Goal: Feedback & Contribution: Leave review/rating

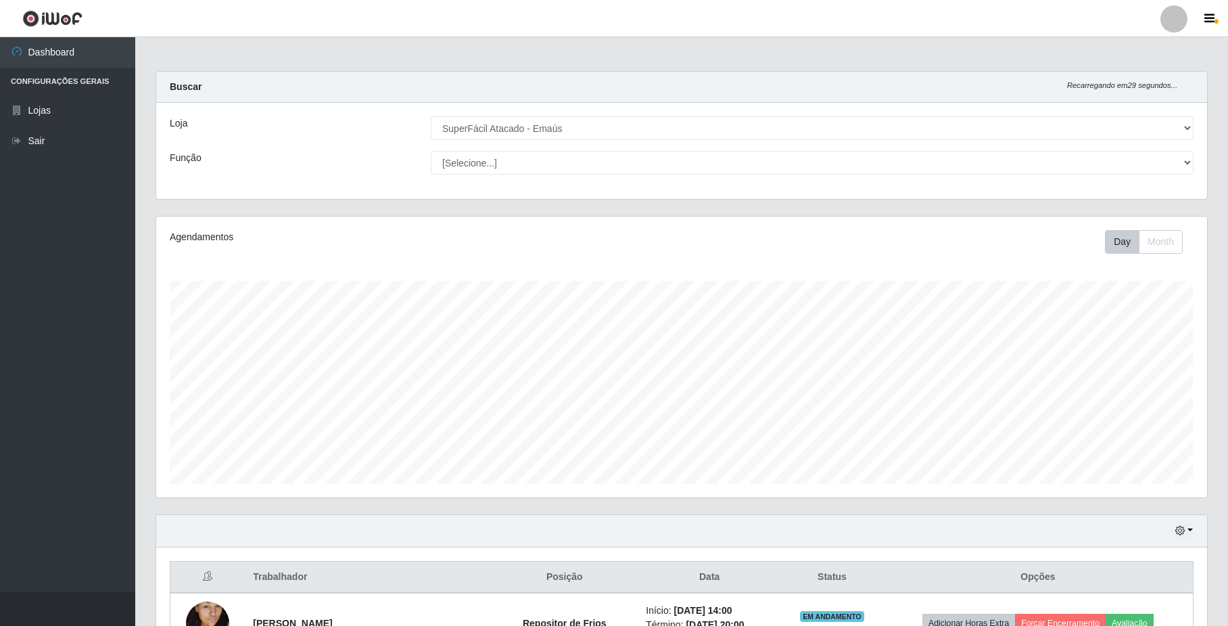
select select "407"
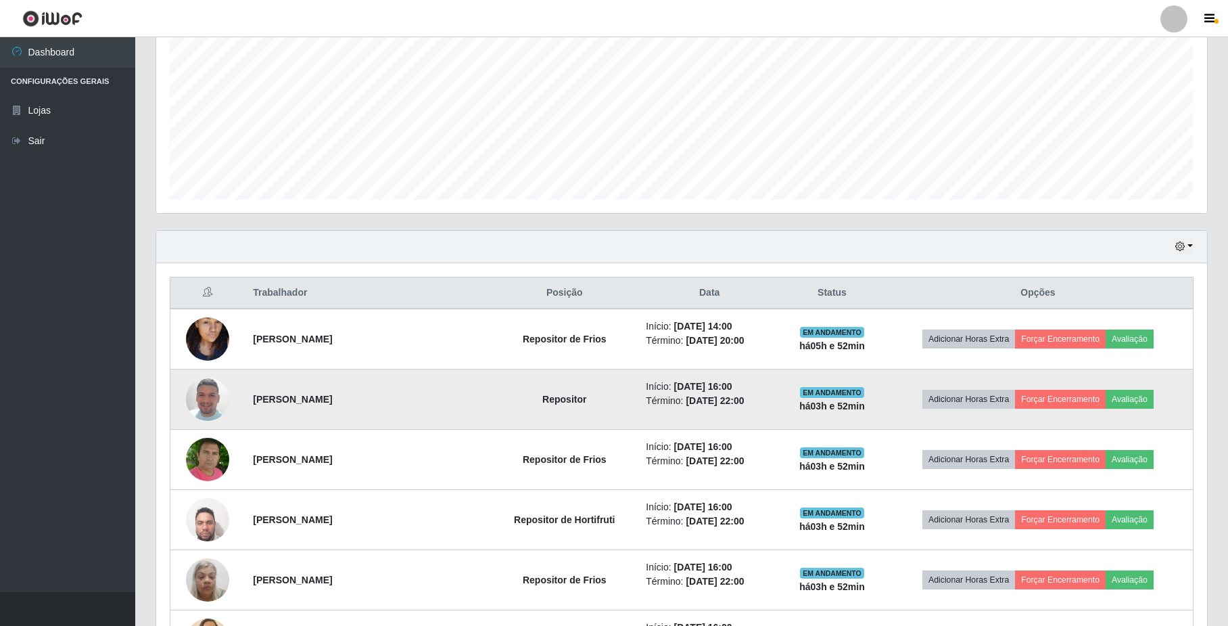
scroll to position [281, 1051]
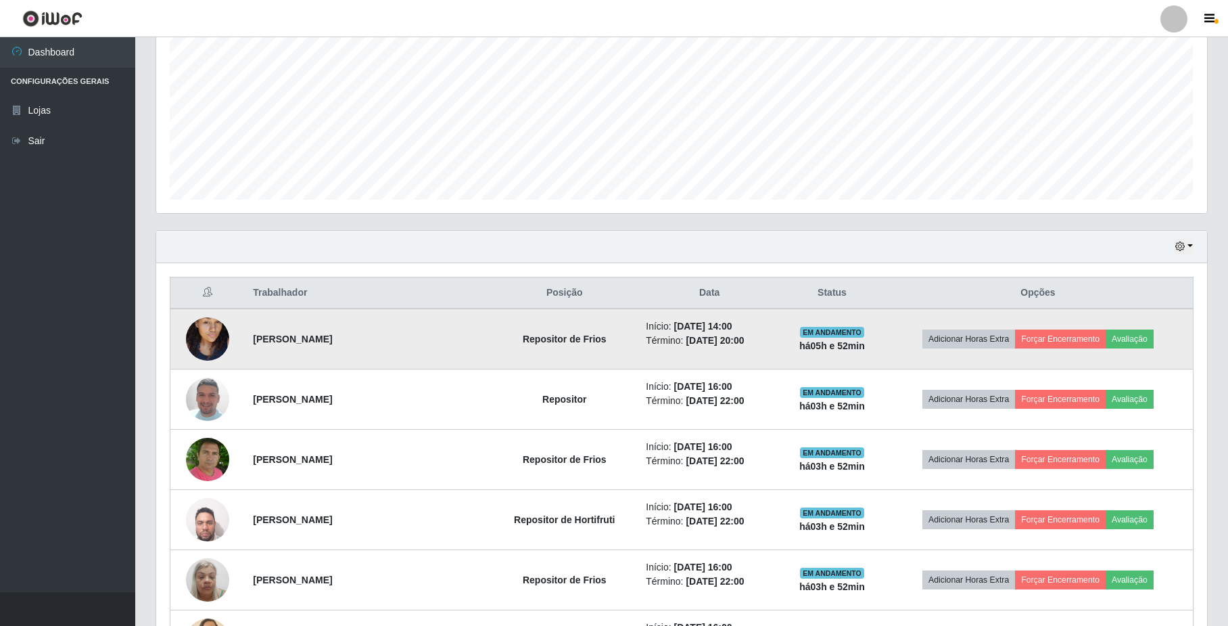
click at [202, 327] on img at bounding box center [207, 338] width 43 height 77
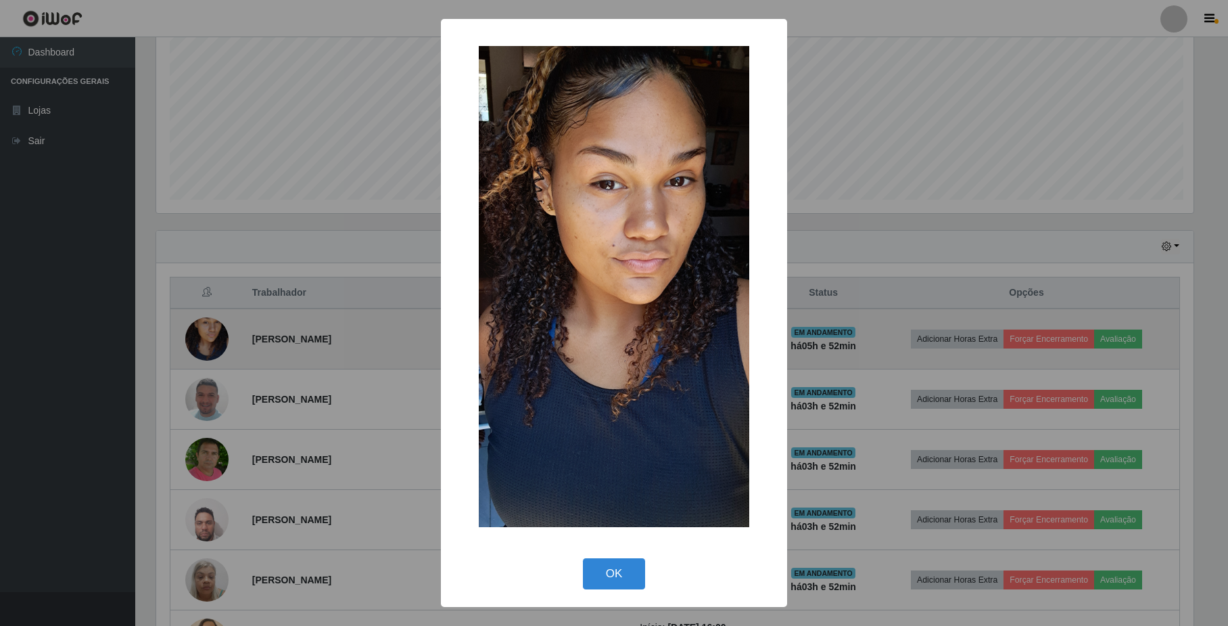
scroll to position [281, 1040]
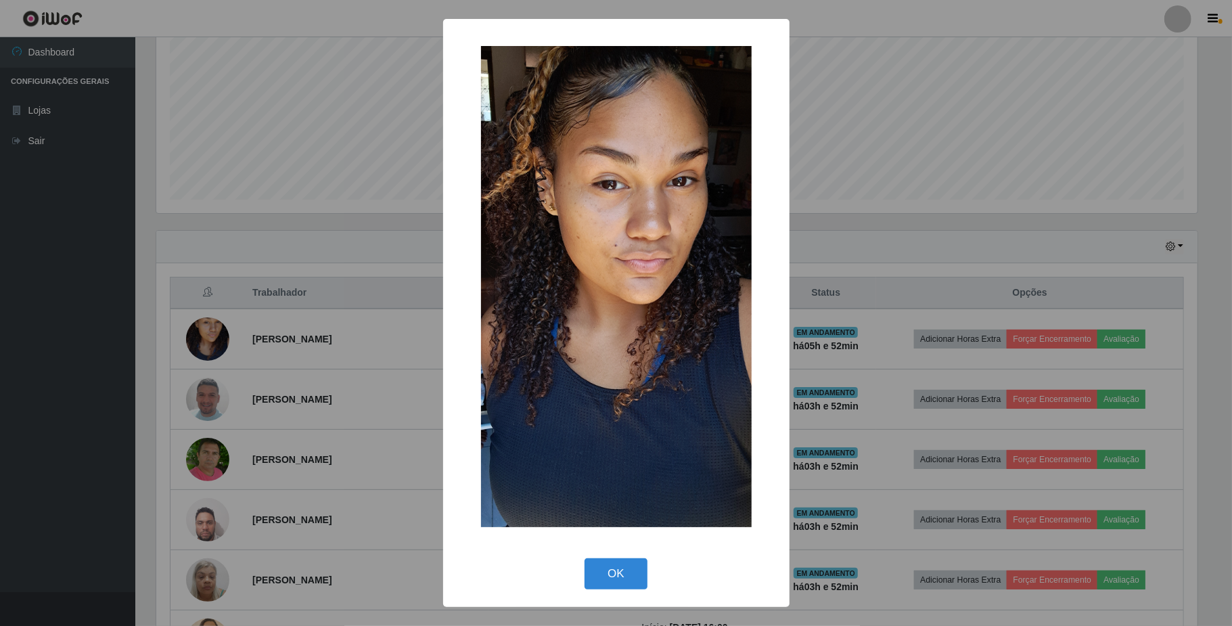
click at [606, 556] on div "OK Cancel" at bounding box center [616, 573] width 319 height 39
click at [615, 567] on button "OK" at bounding box center [615, 574] width 63 height 32
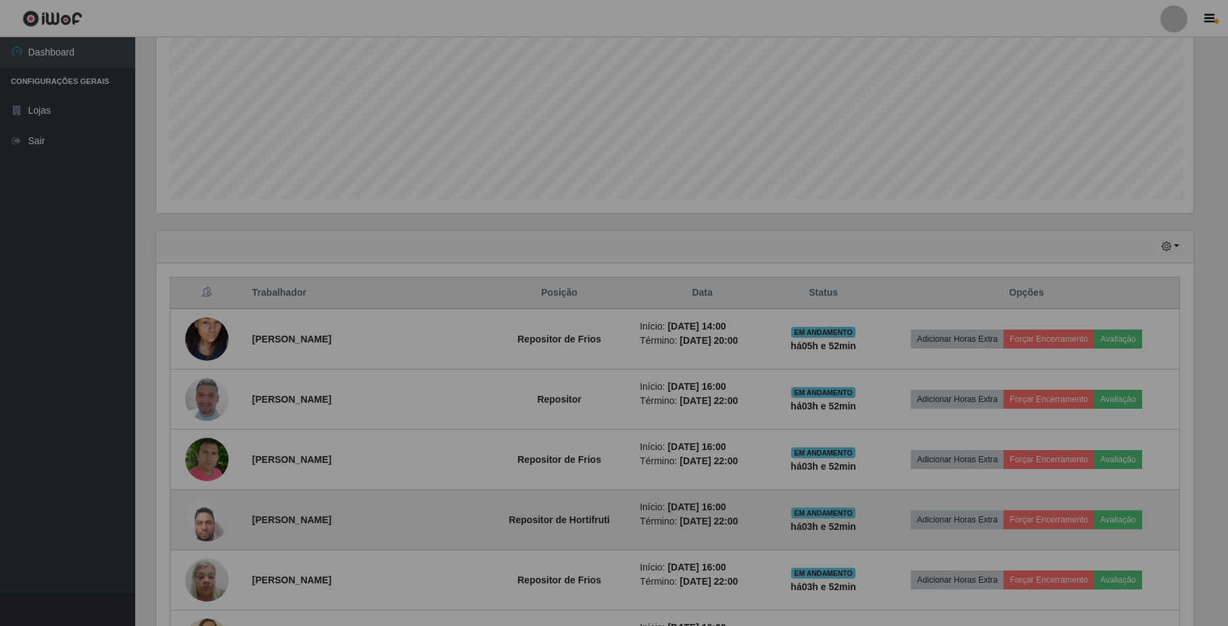
scroll to position [281, 1051]
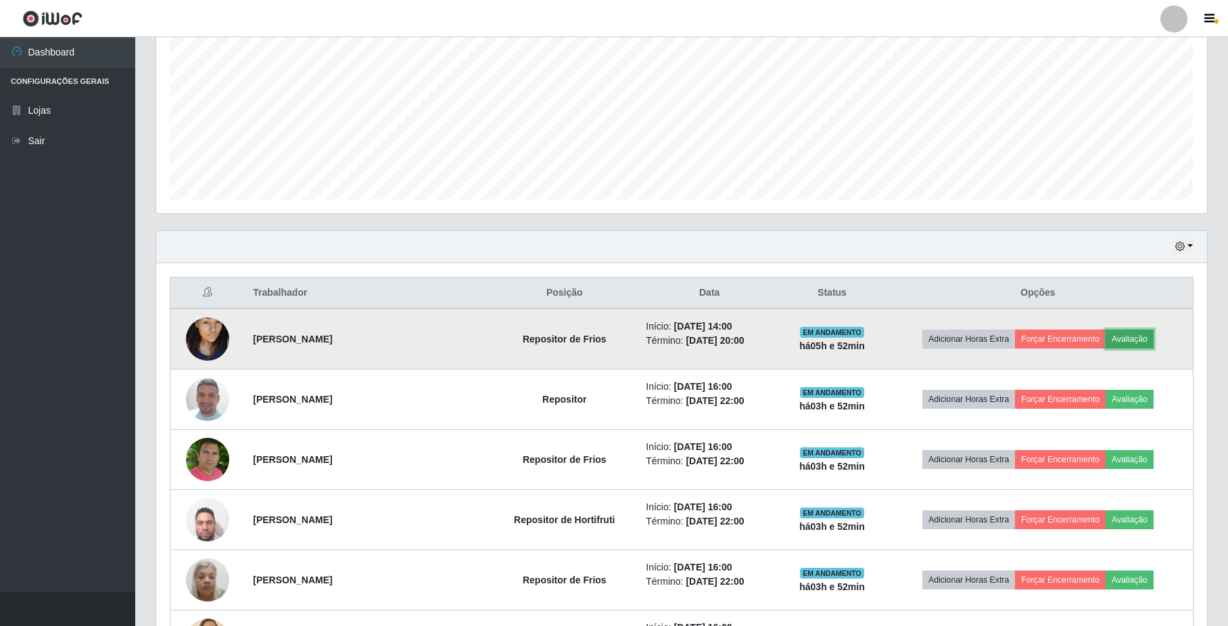
click at [1130, 337] on button "Avaliação" at bounding box center [1130, 338] width 48 height 19
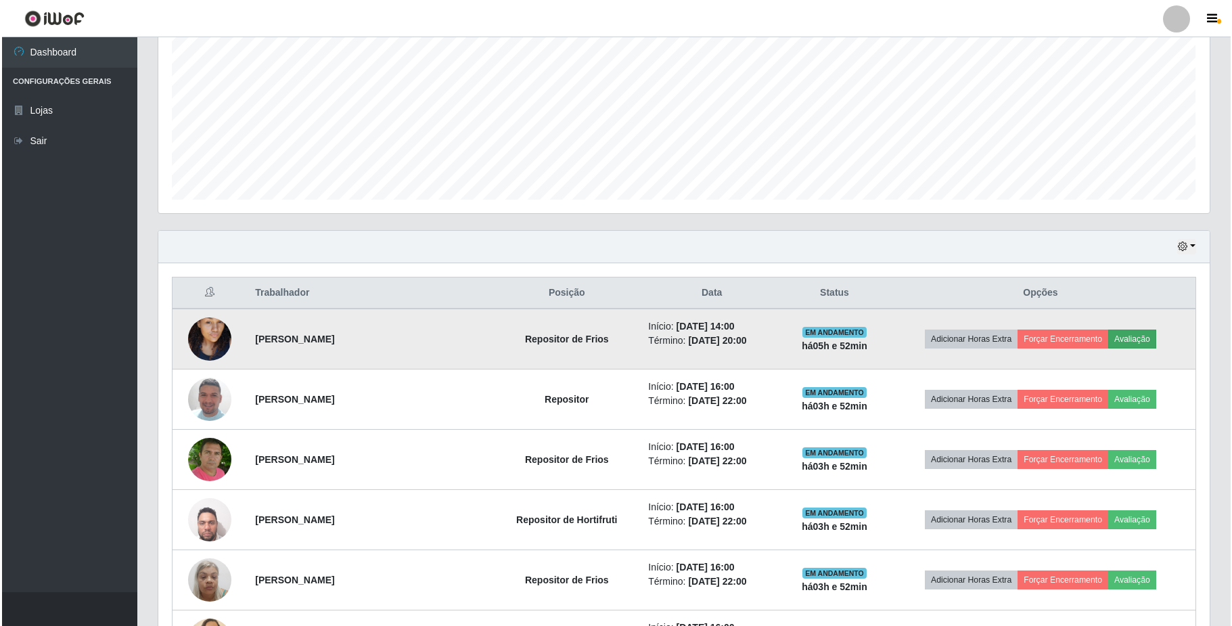
scroll to position [281, 1040]
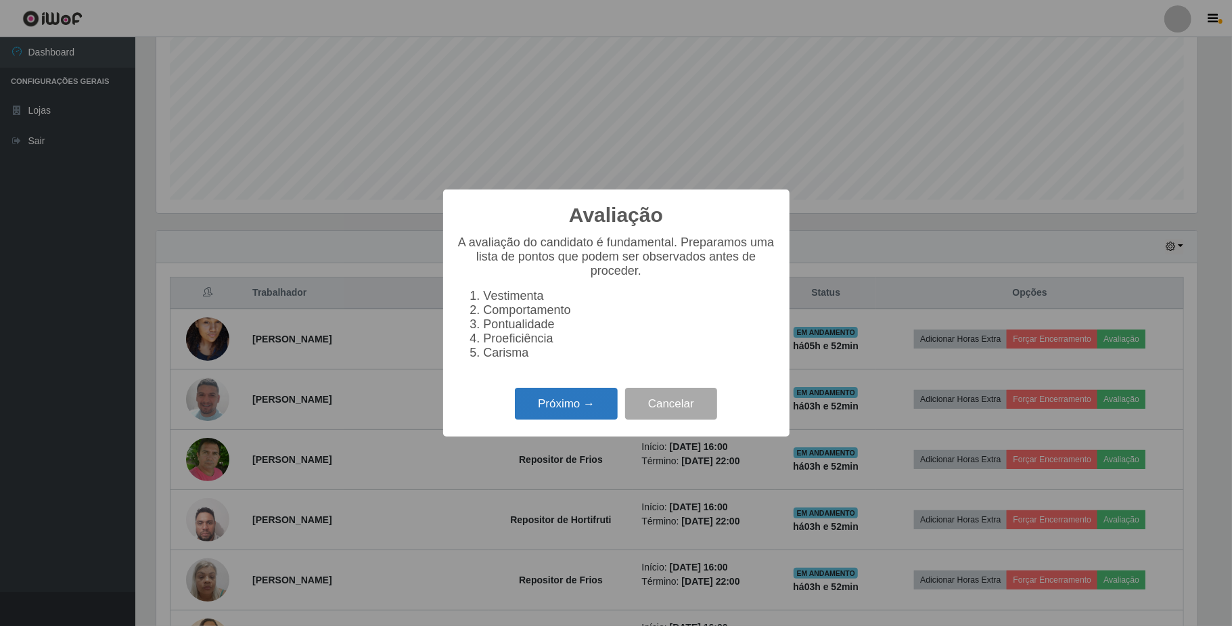
click at [587, 409] on button "Próximo →" at bounding box center [566, 404] width 103 height 32
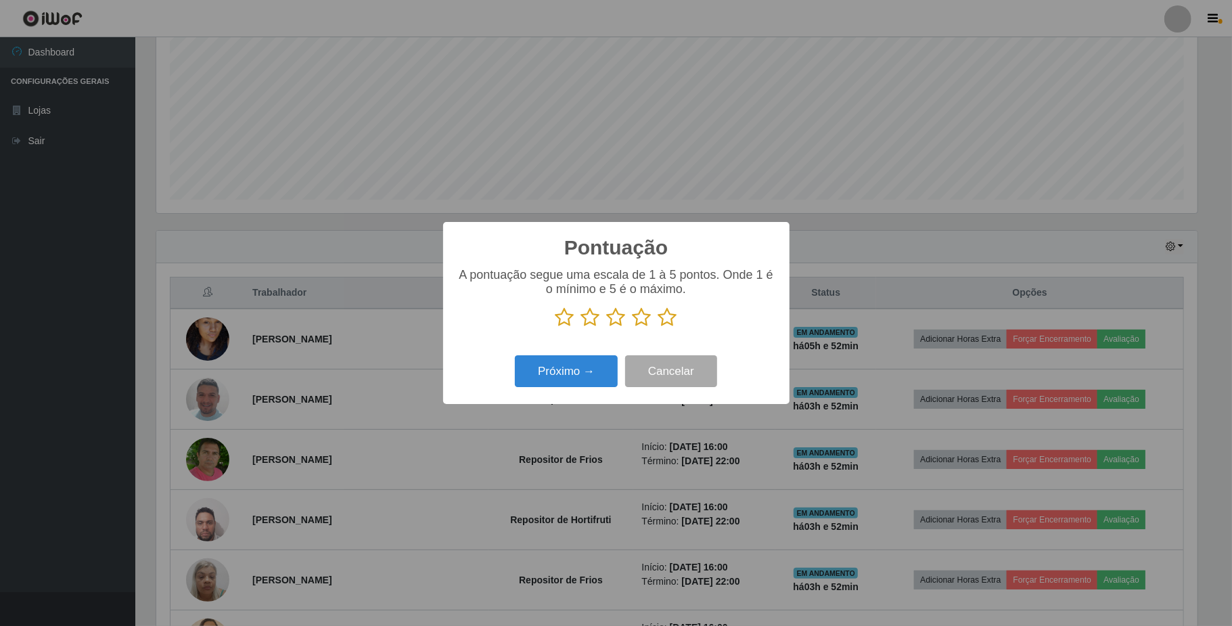
scroll to position [676184, 675424]
click at [674, 317] on icon at bounding box center [667, 317] width 19 height 20
click at [658, 327] on input "radio" at bounding box center [658, 327] width 0 height 0
click at [578, 371] on button "Próximo →" at bounding box center [566, 371] width 103 height 32
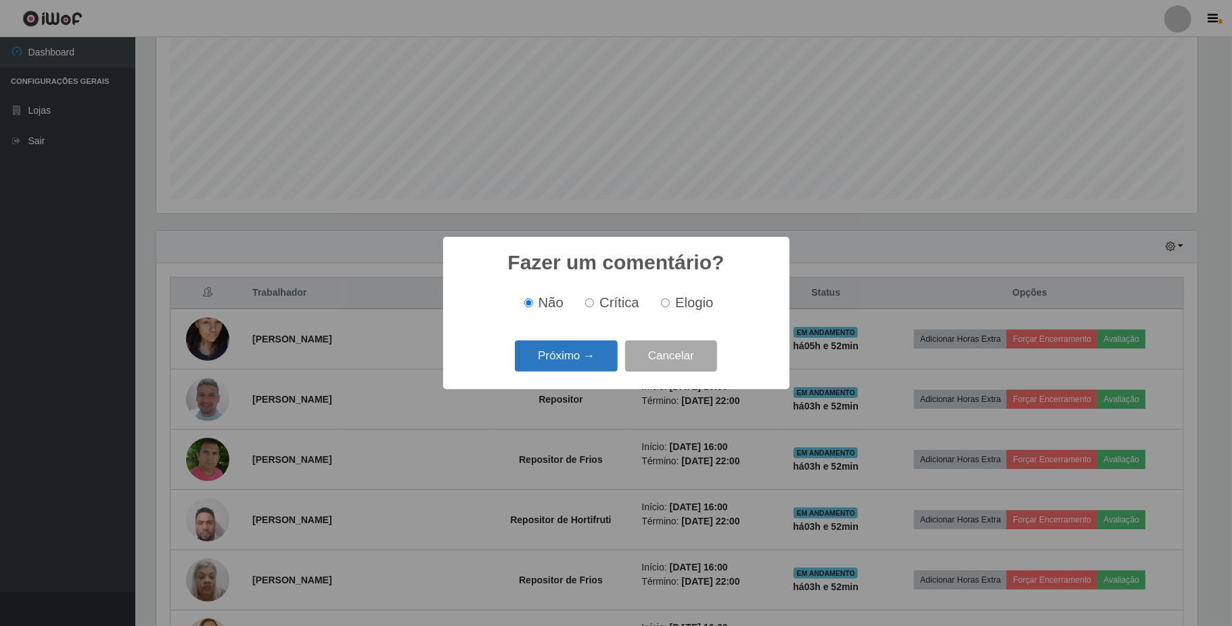
click at [593, 361] on button "Próximo →" at bounding box center [566, 356] width 103 height 32
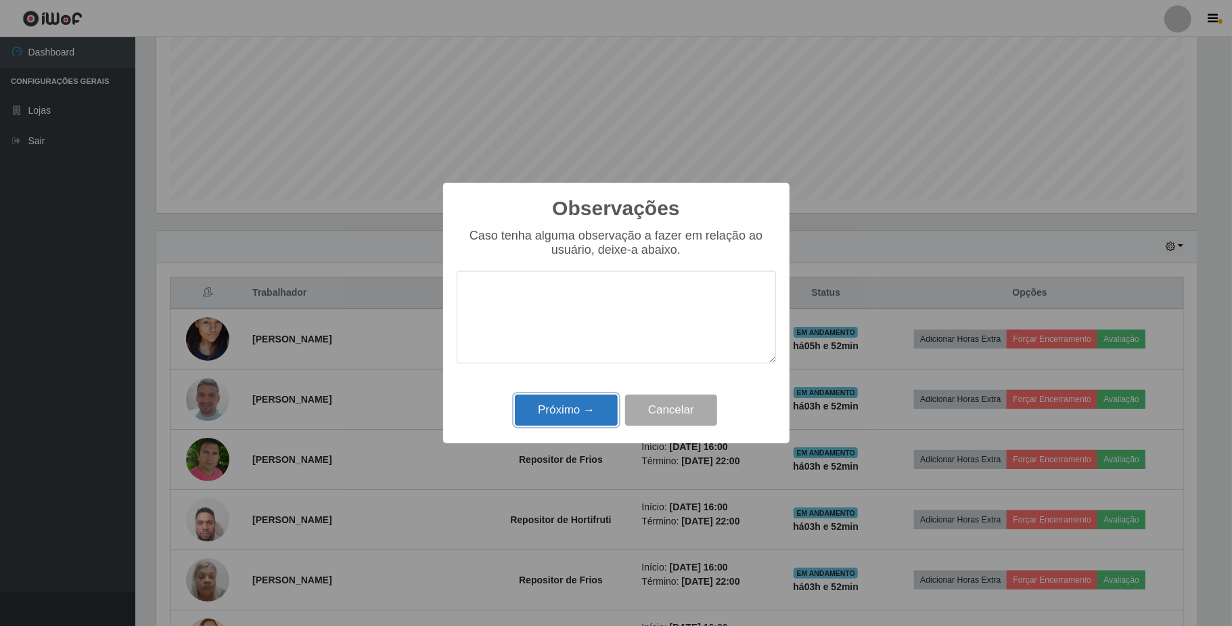
click at [588, 400] on button "Próximo →" at bounding box center [566, 410] width 103 height 32
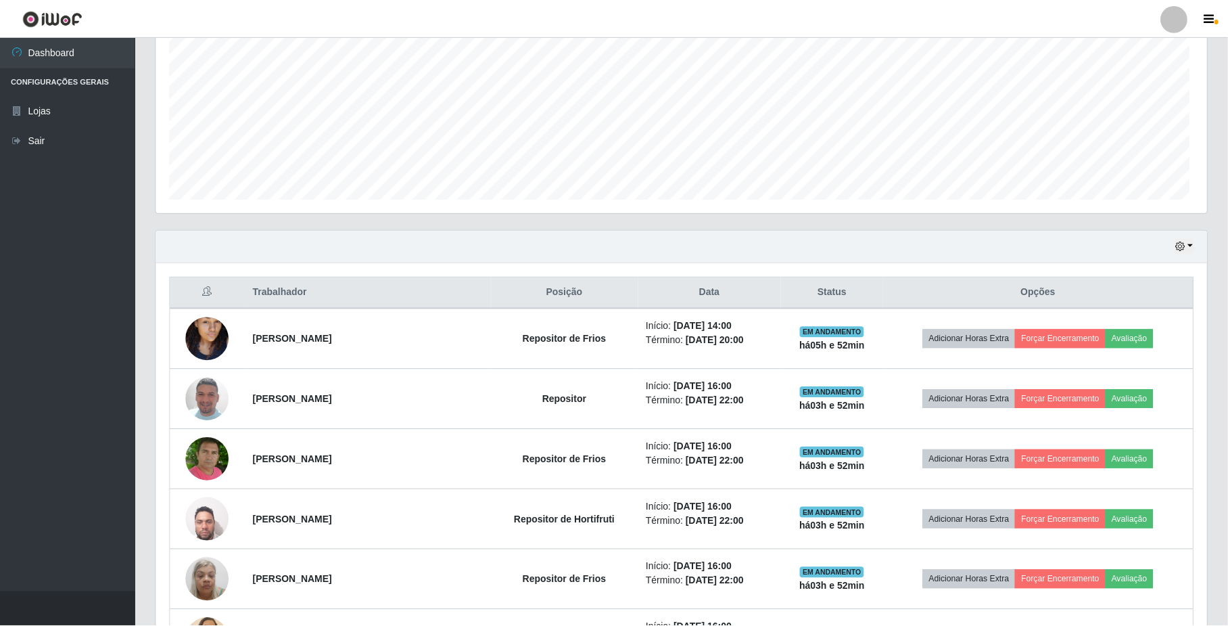
scroll to position [281, 1051]
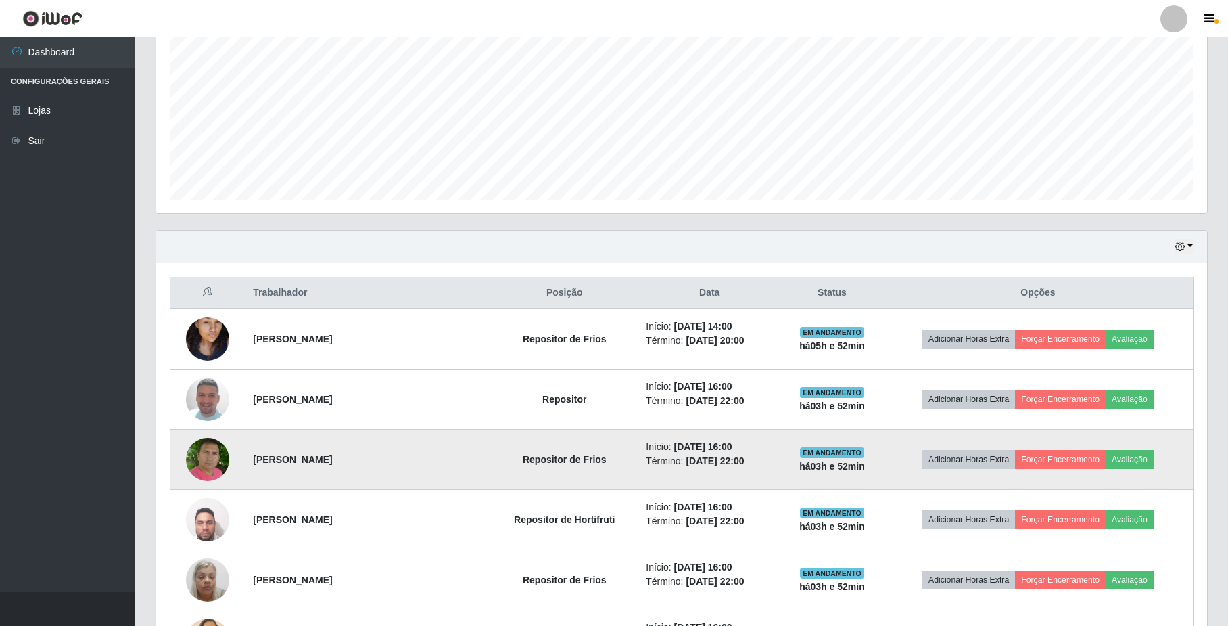
click at [204, 453] on img at bounding box center [207, 459] width 43 height 49
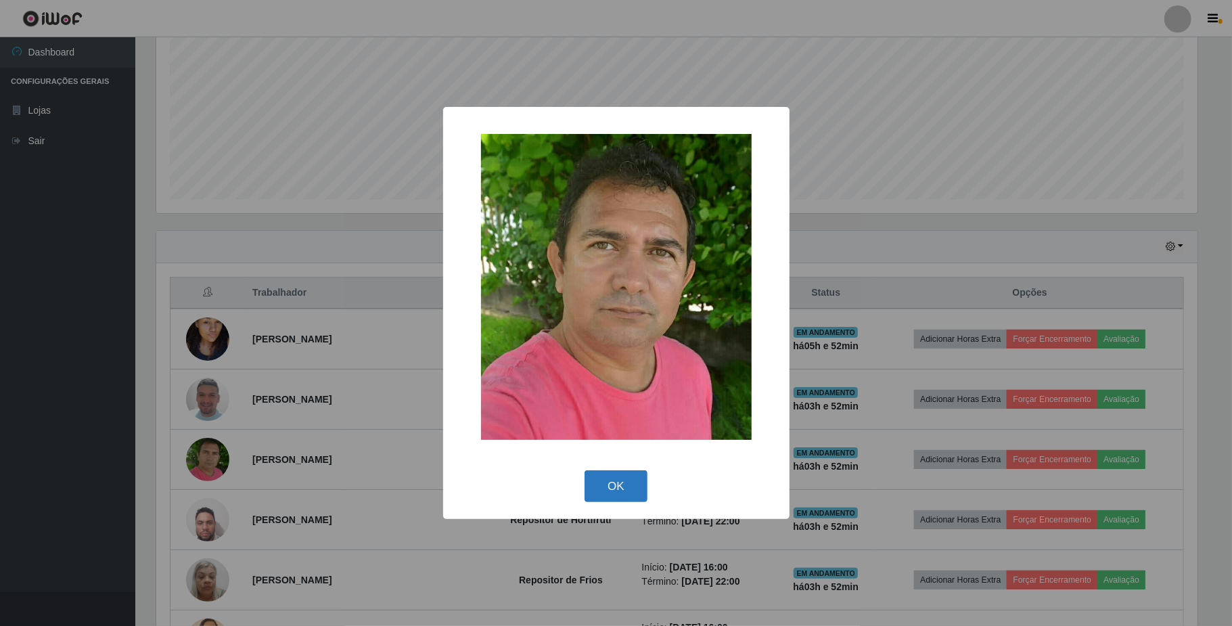
click at [626, 485] on button "OK" at bounding box center [615, 486] width 63 height 32
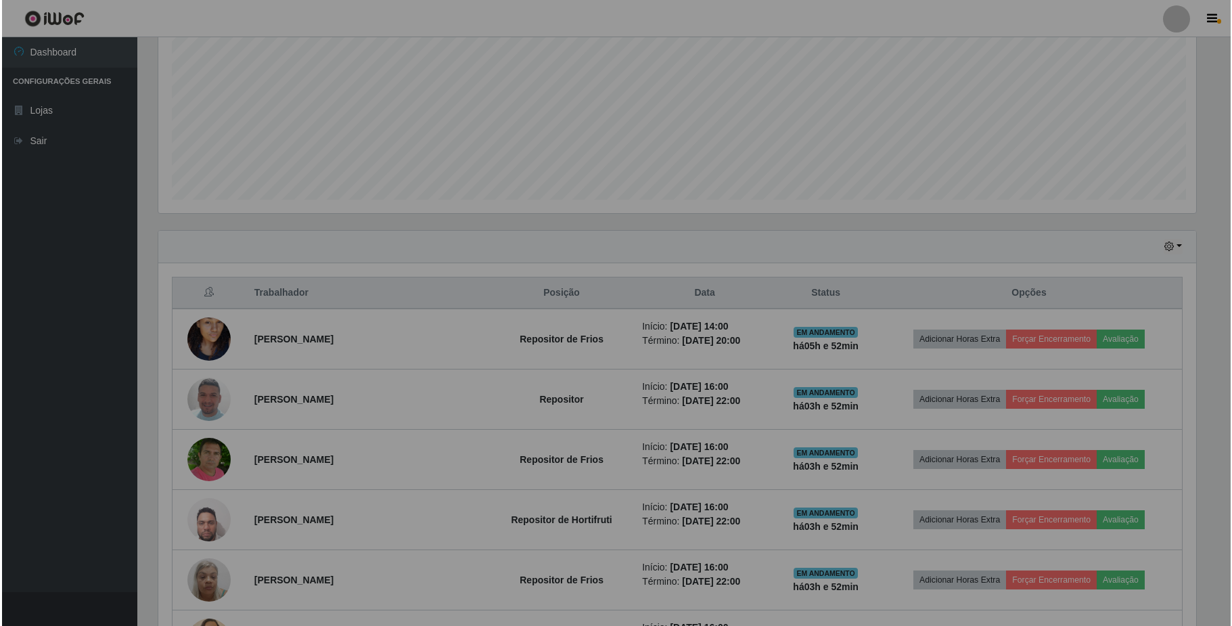
scroll to position [281, 1051]
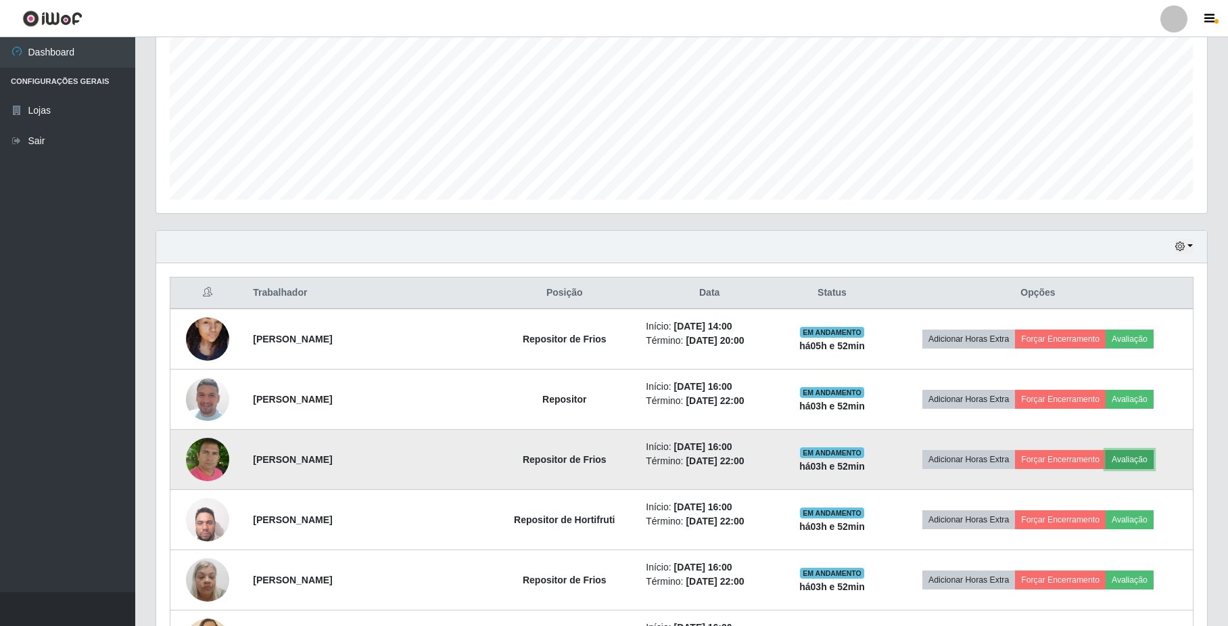
click at [1132, 459] on button "Avaliação" at bounding box center [1130, 459] width 48 height 19
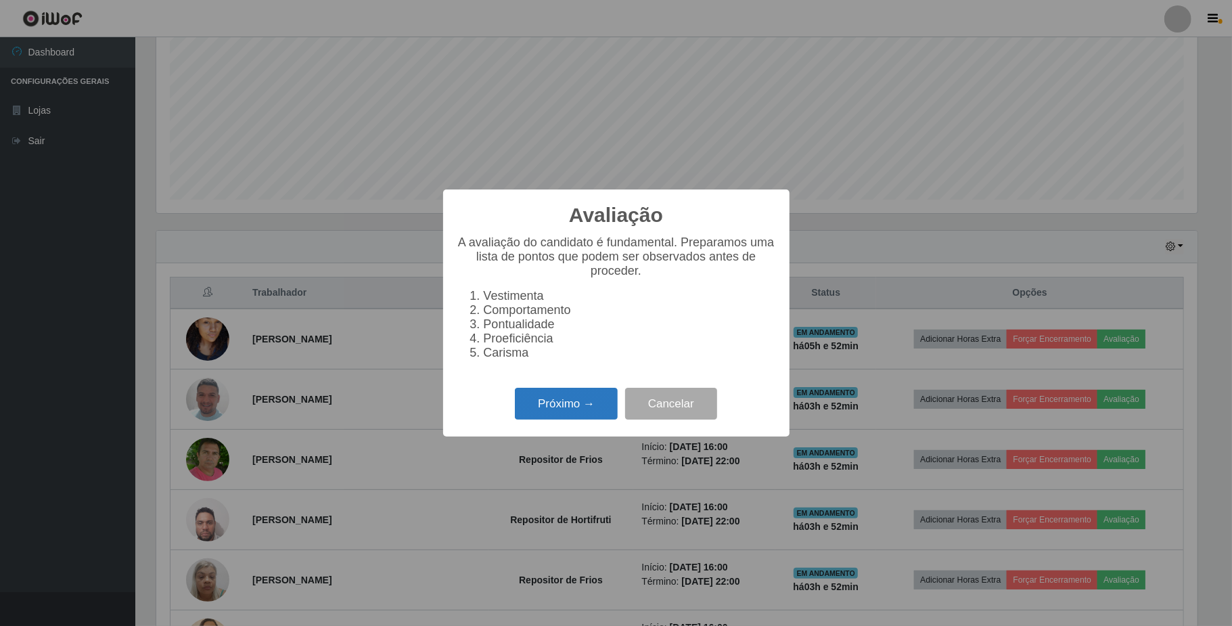
click at [575, 407] on button "Próximo →" at bounding box center [566, 404] width 103 height 32
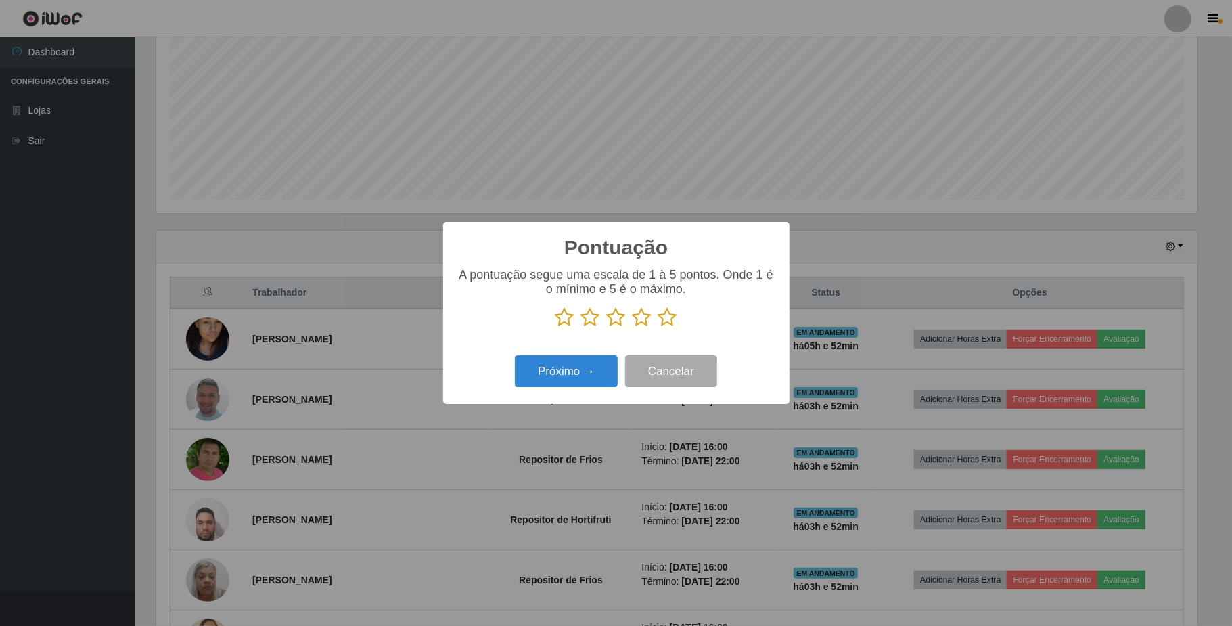
click at [670, 319] on icon at bounding box center [667, 317] width 19 height 20
click at [658, 327] on input "radio" at bounding box center [658, 327] width 0 height 0
click at [574, 384] on button "Próximo →" at bounding box center [566, 371] width 103 height 32
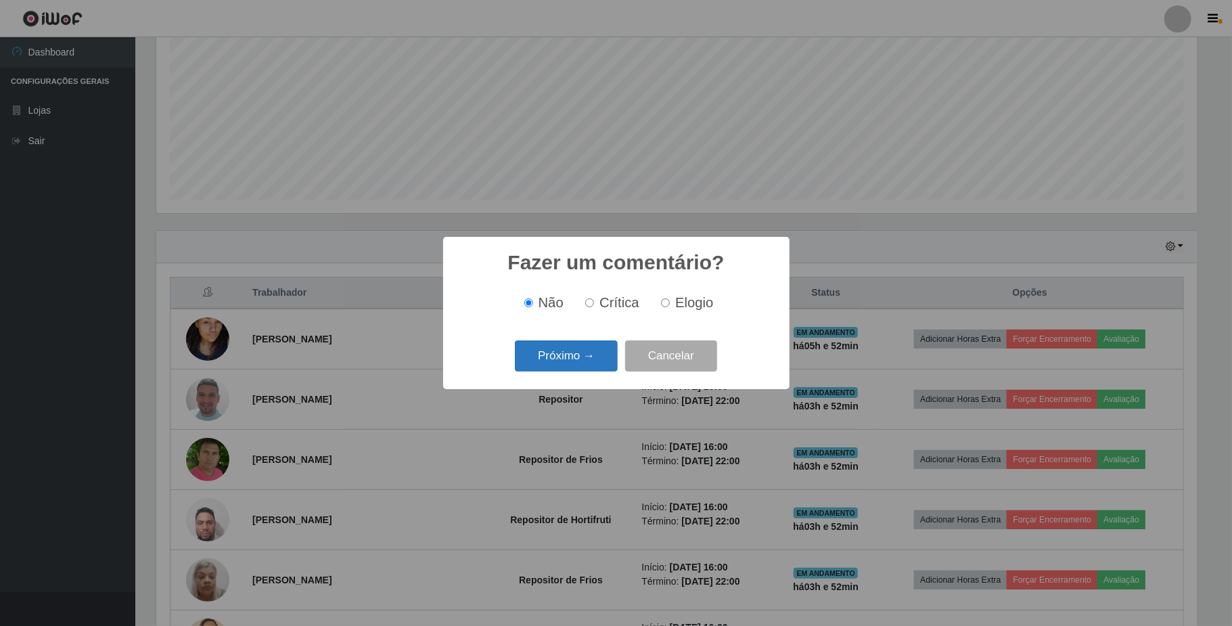
click at [578, 346] on button "Próximo →" at bounding box center [566, 356] width 103 height 32
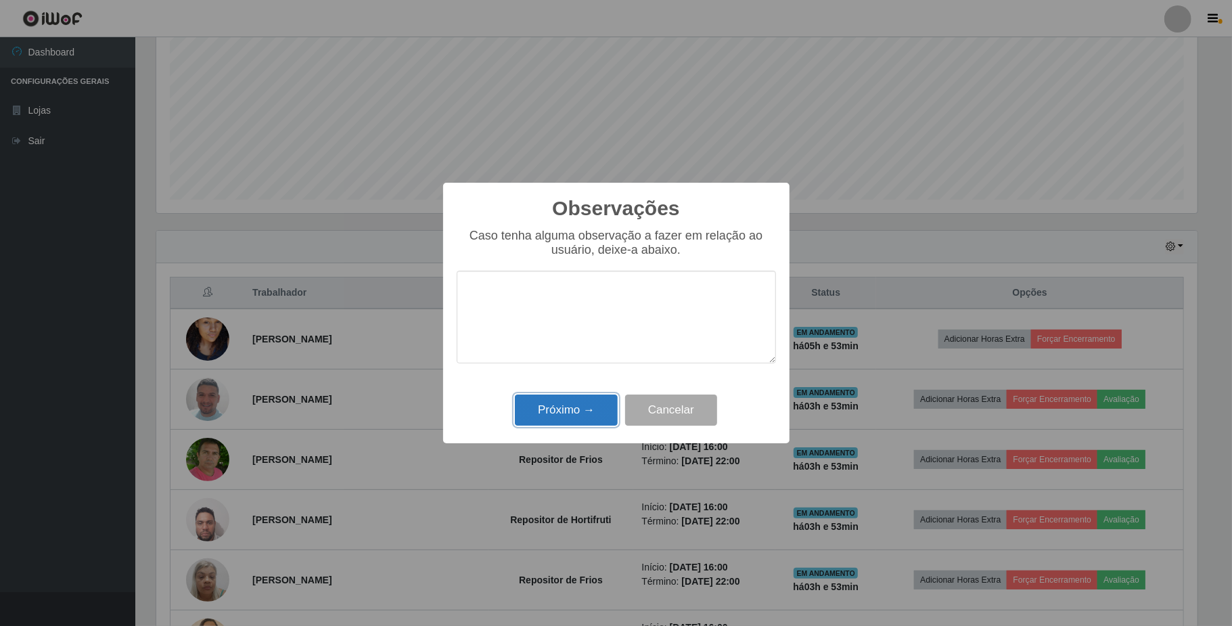
click at [587, 422] on button "Próximo →" at bounding box center [566, 410] width 103 height 32
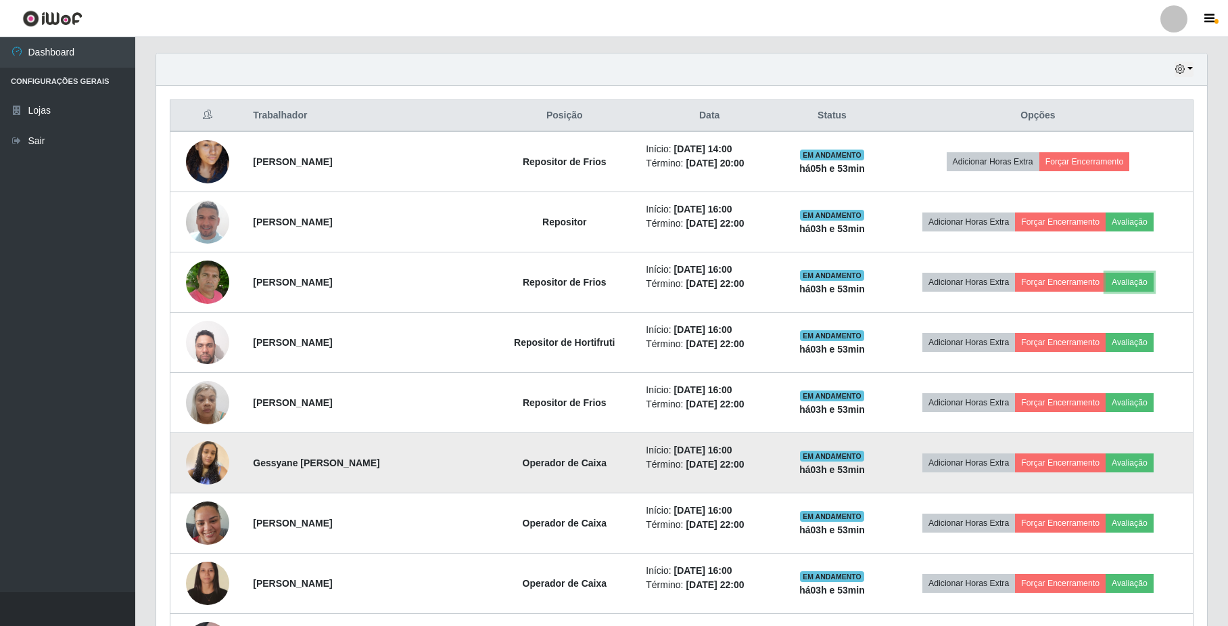
scroll to position [464, 0]
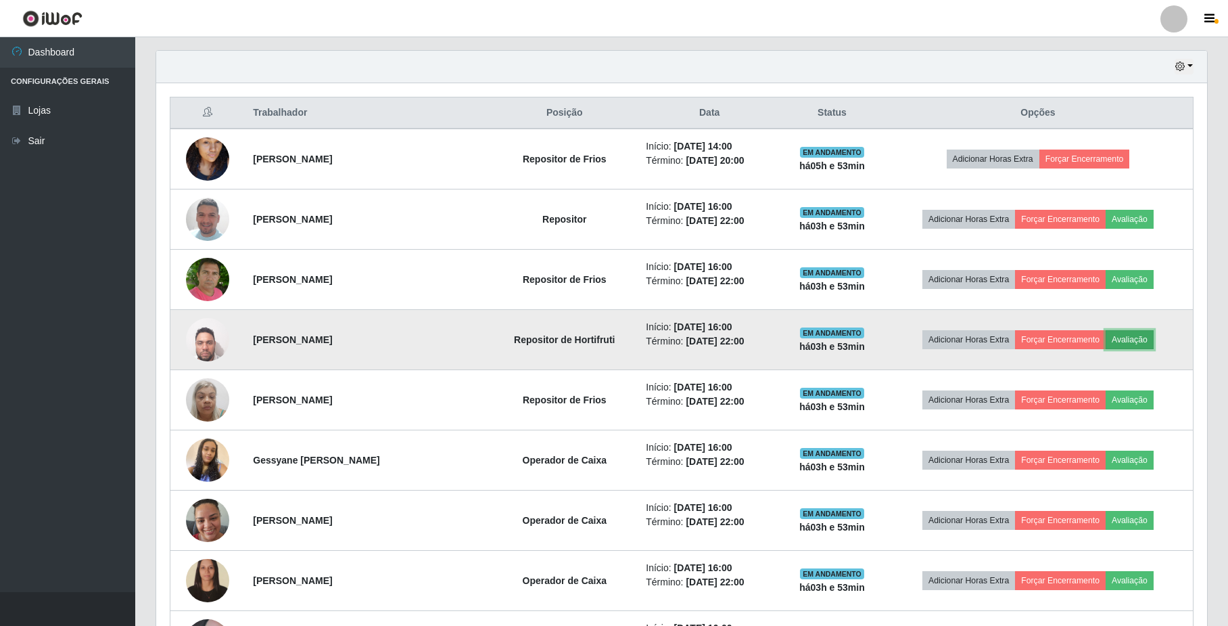
click at [1134, 342] on button "Avaliação" at bounding box center [1130, 339] width 48 height 19
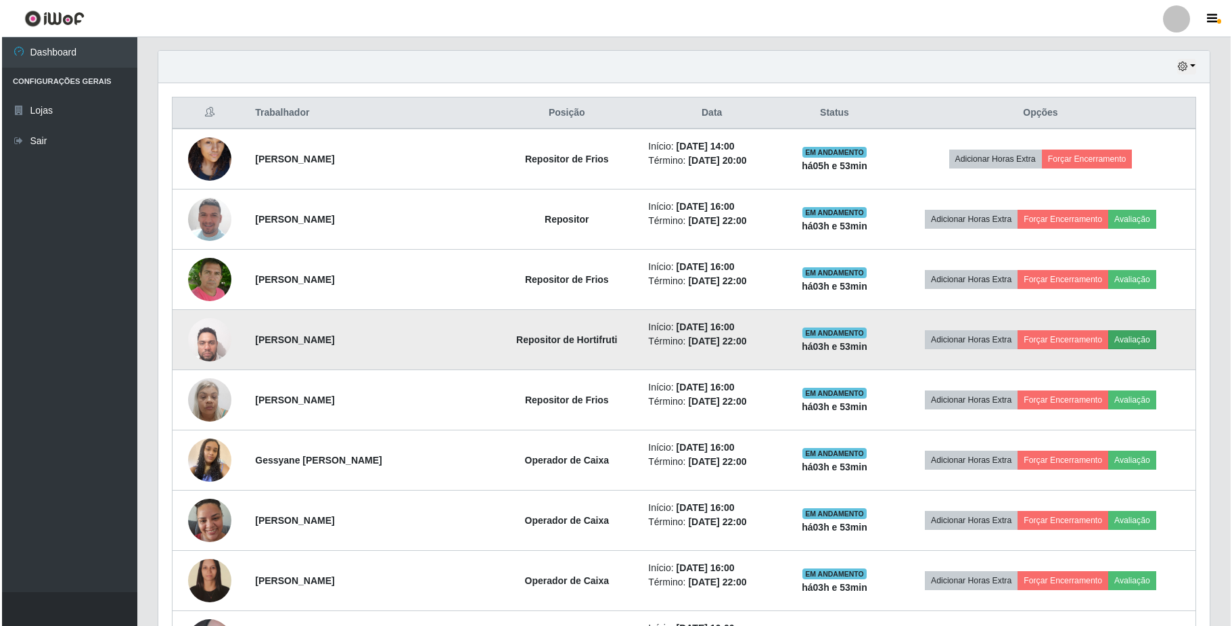
scroll to position [281, 1040]
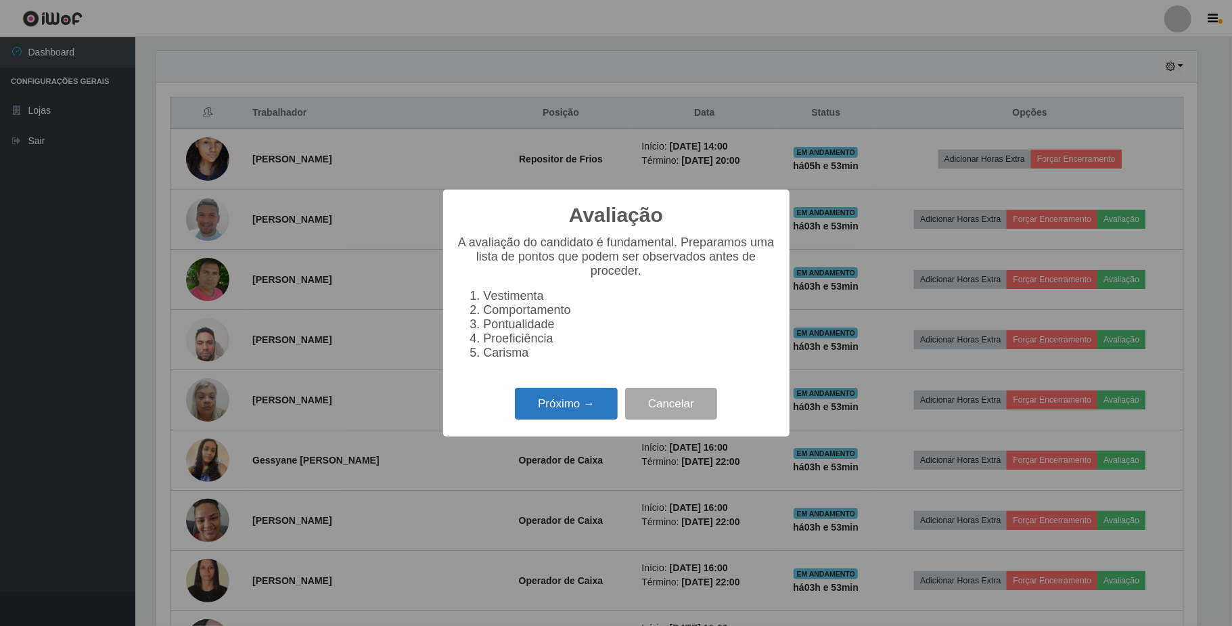
click at [566, 407] on button "Próximo →" at bounding box center [566, 404] width 103 height 32
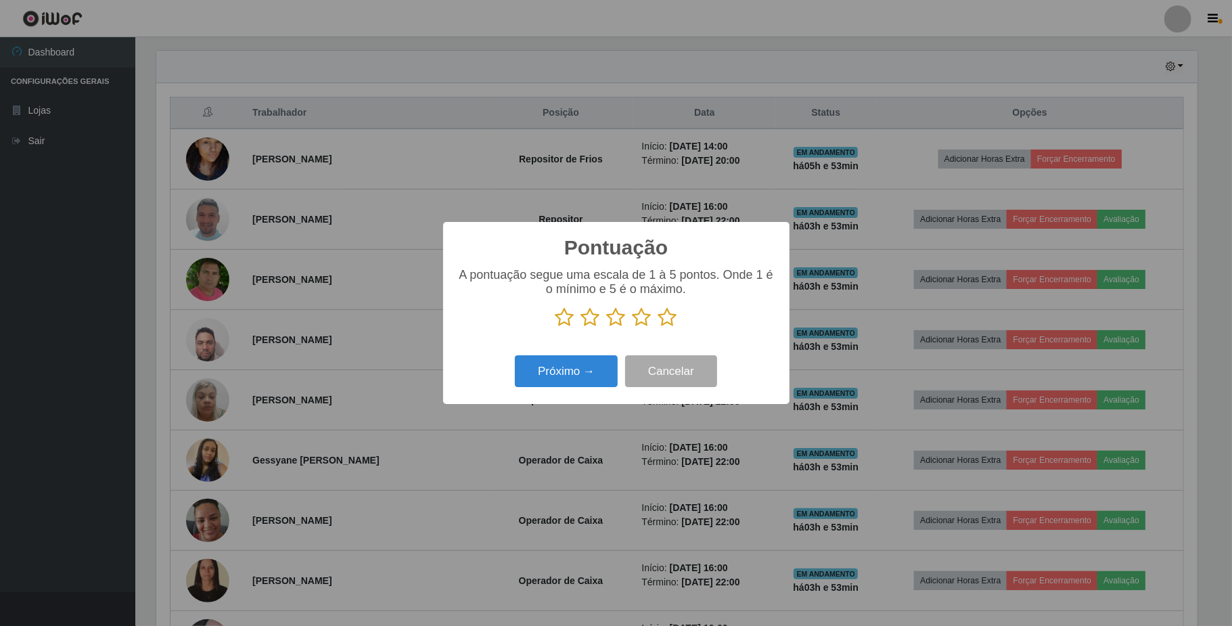
click at [662, 315] on icon at bounding box center [667, 317] width 19 height 20
click at [658, 327] on input "radio" at bounding box center [658, 327] width 0 height 0
click at [582, 369] on button "Próximo →" at bounding box center [566, 371] width 103 height 32
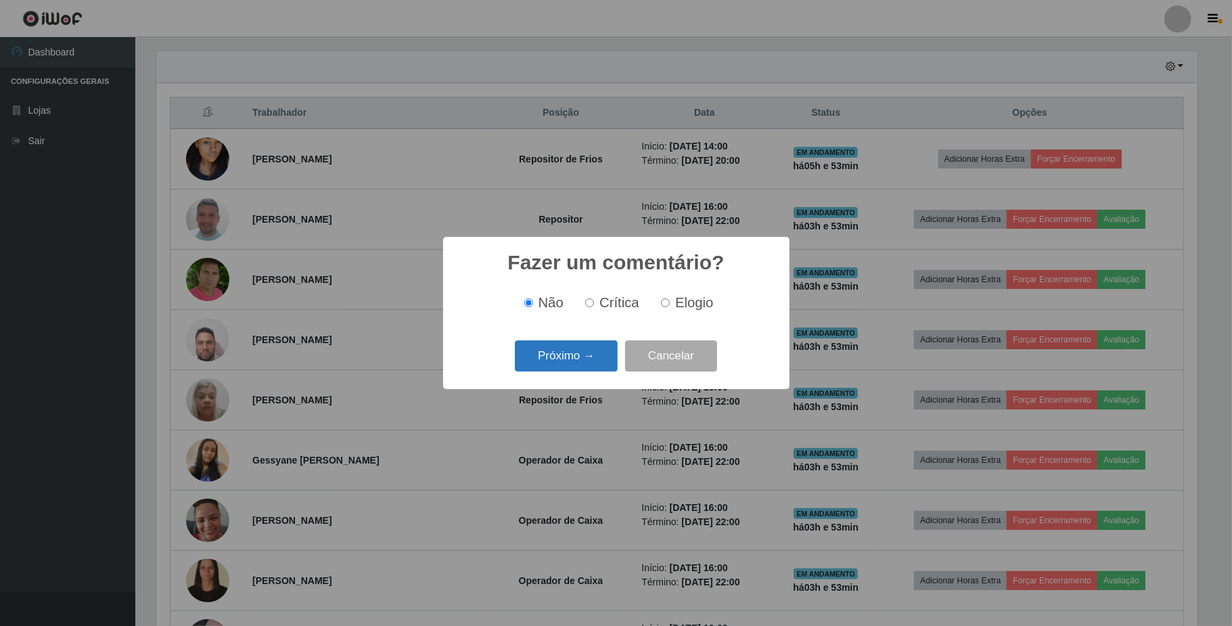
click at [593, 356] on button "Próximo →" at bounding box center [566, 356] width 103 height 32
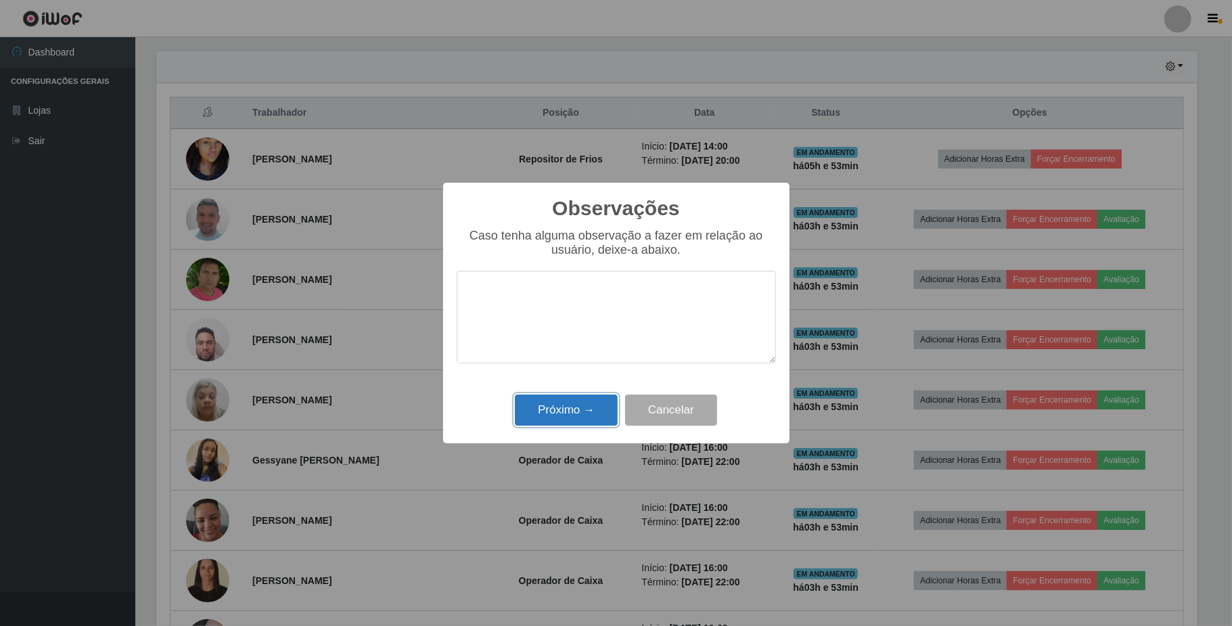
click at [578, 407] on button "Próximo →" at bounding box center [566, 410] width 103 height 32
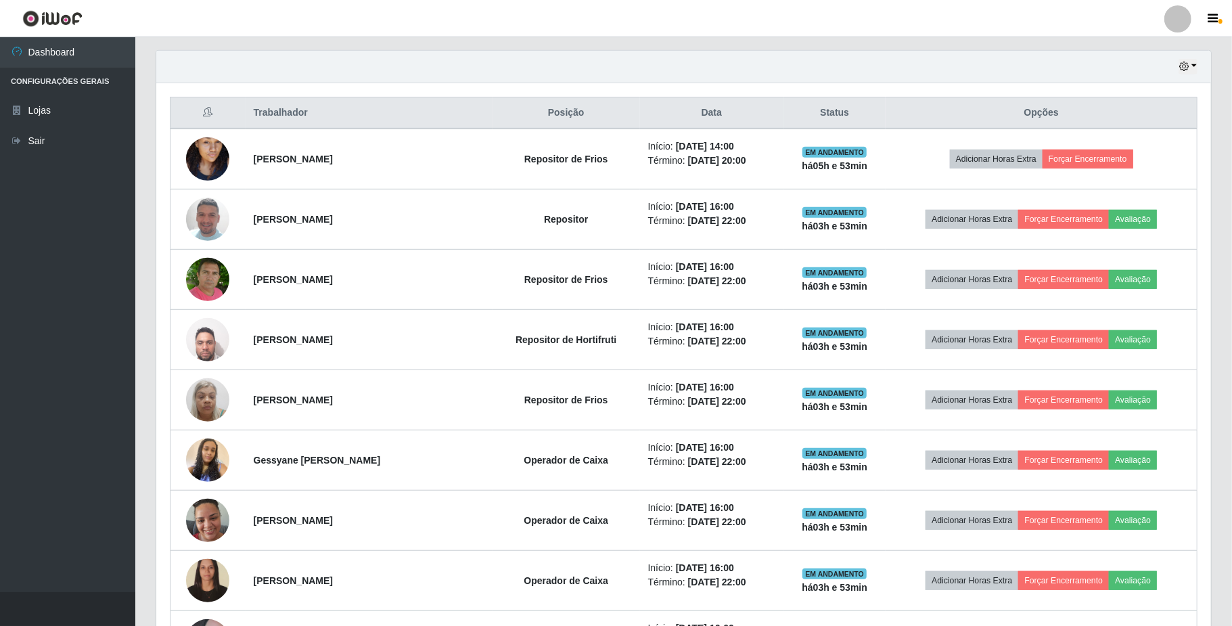
scroll to position [281, 1051]
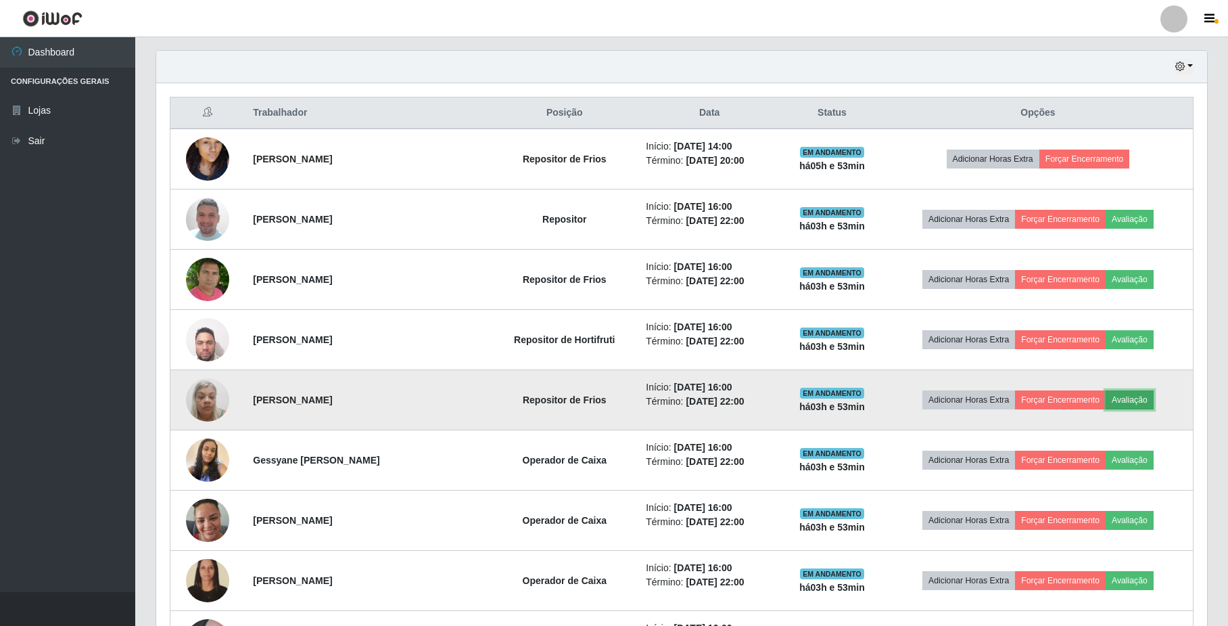
click at [1131, 400] on button "Avaliação" at bounding box center [1130, 399] width 48 height 19
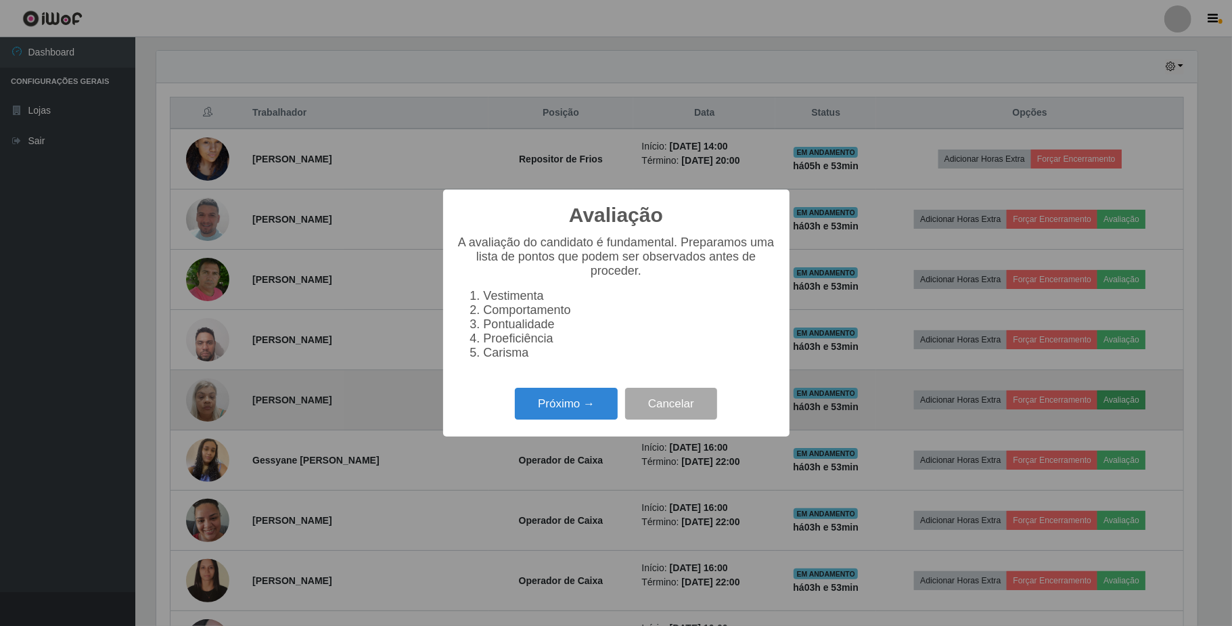
scroll to position [281, 1040]
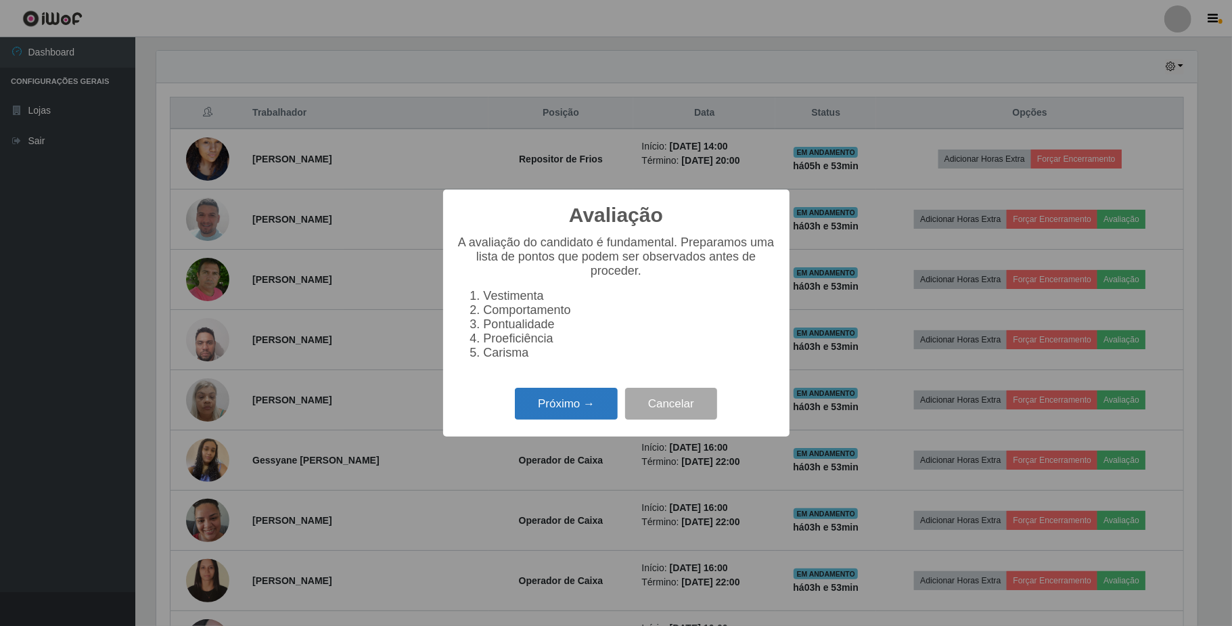
click at [556, 413] on button "Próximo →" at bounding box center [566, 404] width 103 height 32
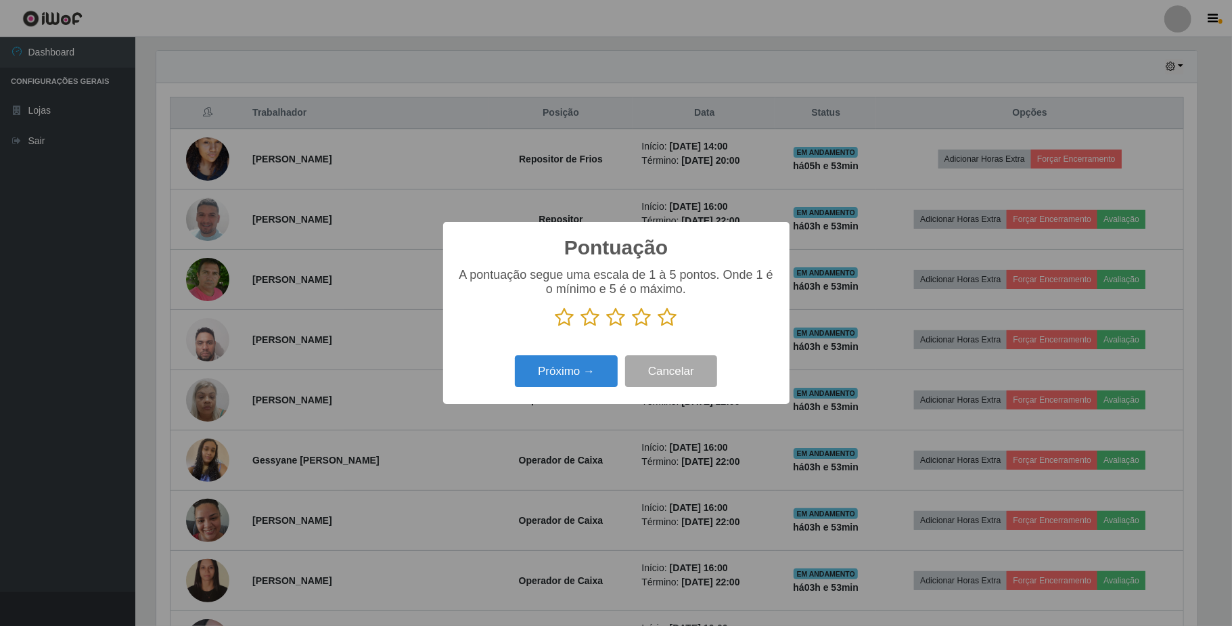
click at [667, 322] on icon at bounding box center [667, 317] width 19 height 20
click at [658, 327] on input "radio" at bounding box center [658, 327] width 0 height 0
click at [558, 379] on button "Próximo →" at bounding box center [566, 371] width 103 height 32
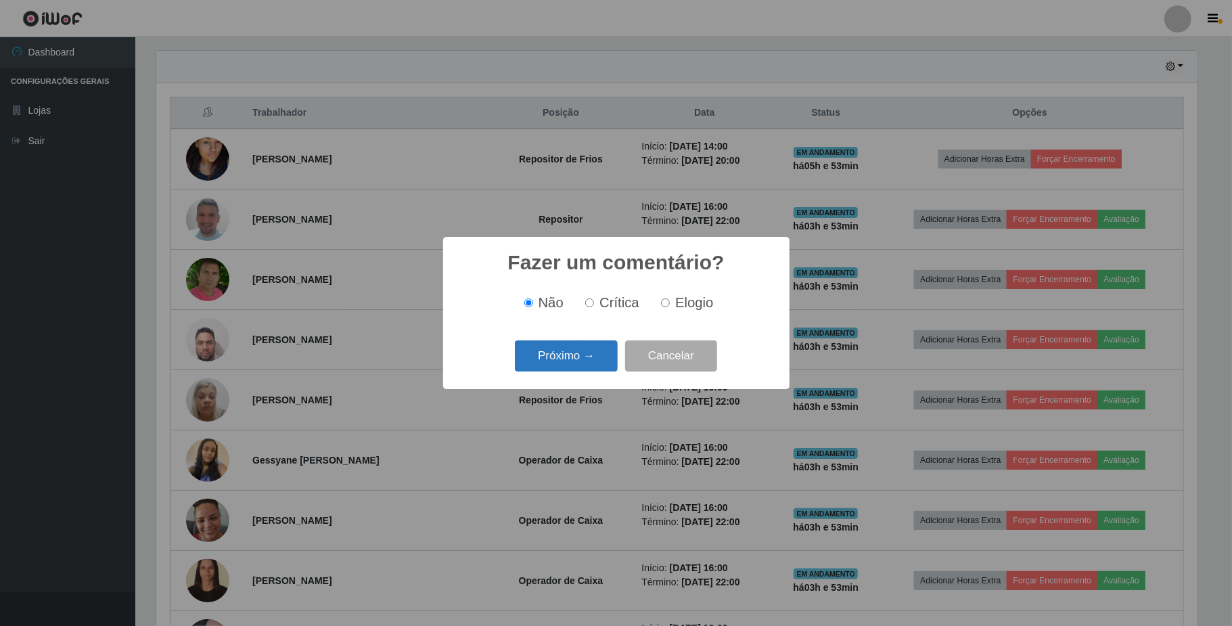
click at [578, 352] on button "Próximo →" at bounding box center [566, 356] width 103 height 32
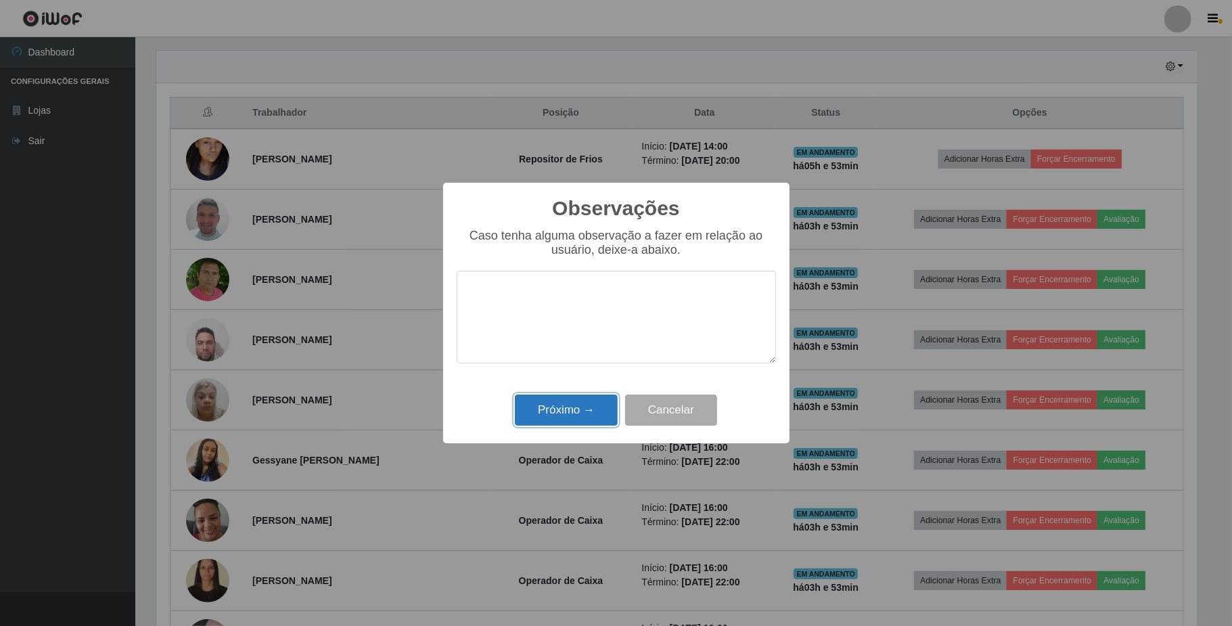
click at [578, 403] on button "Próximo →" at bounding box center [566, 410] width 103 height 32
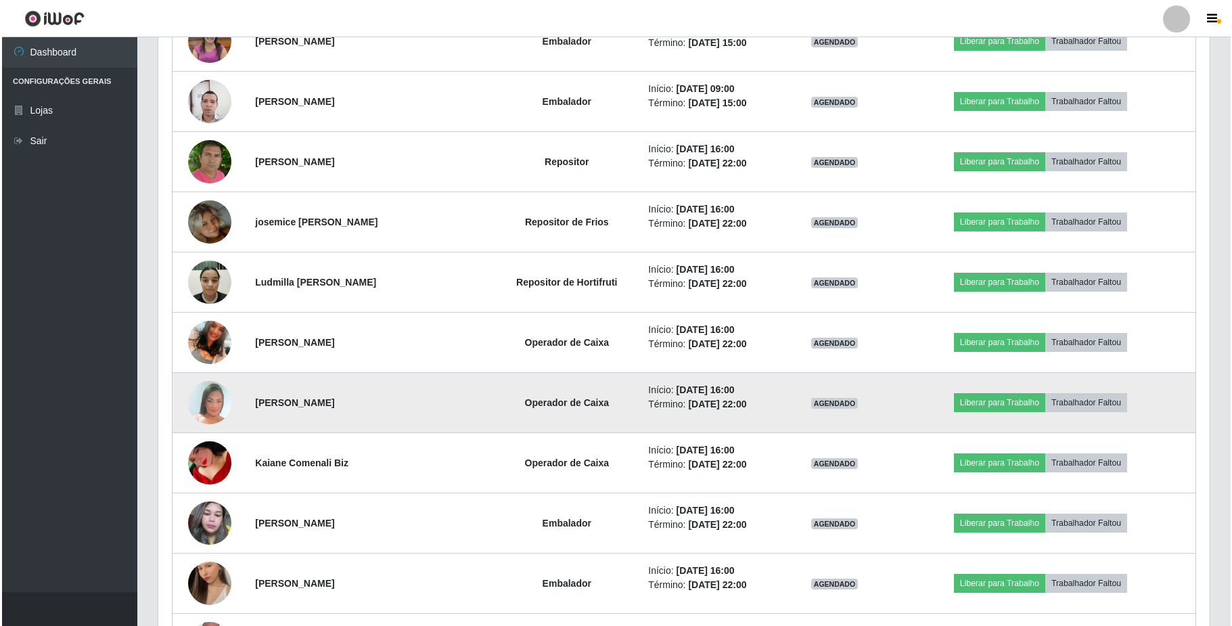
scroll to position [1456, 0]
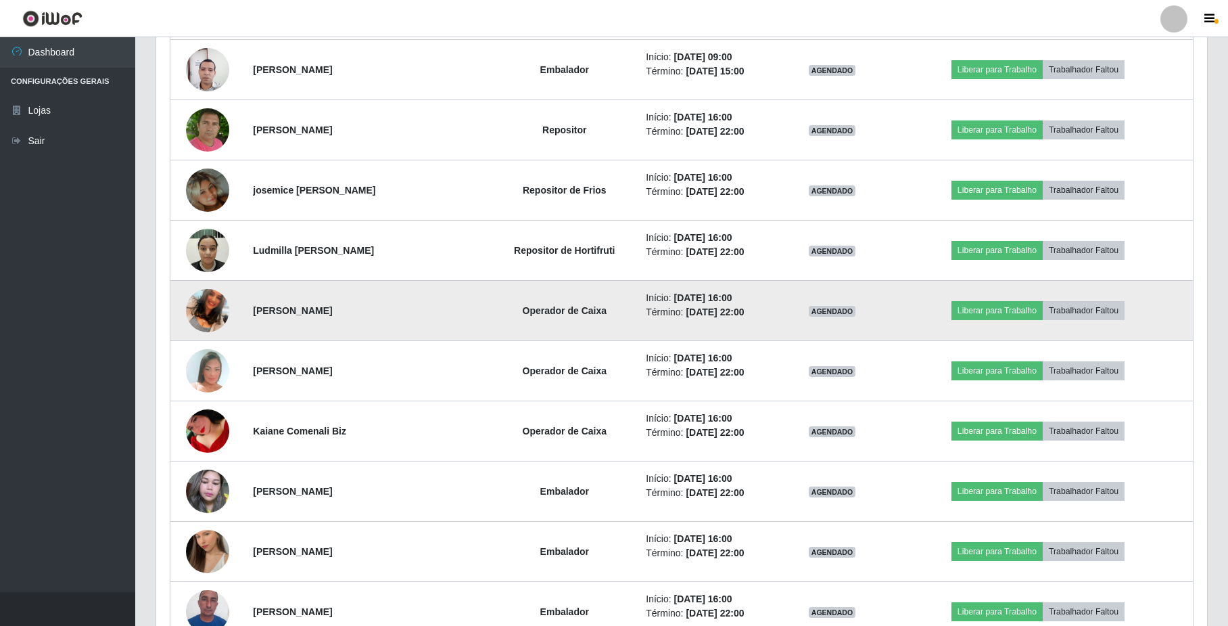
click at [208, 317] on img at bounding box center [207, 310] width 43 height 77
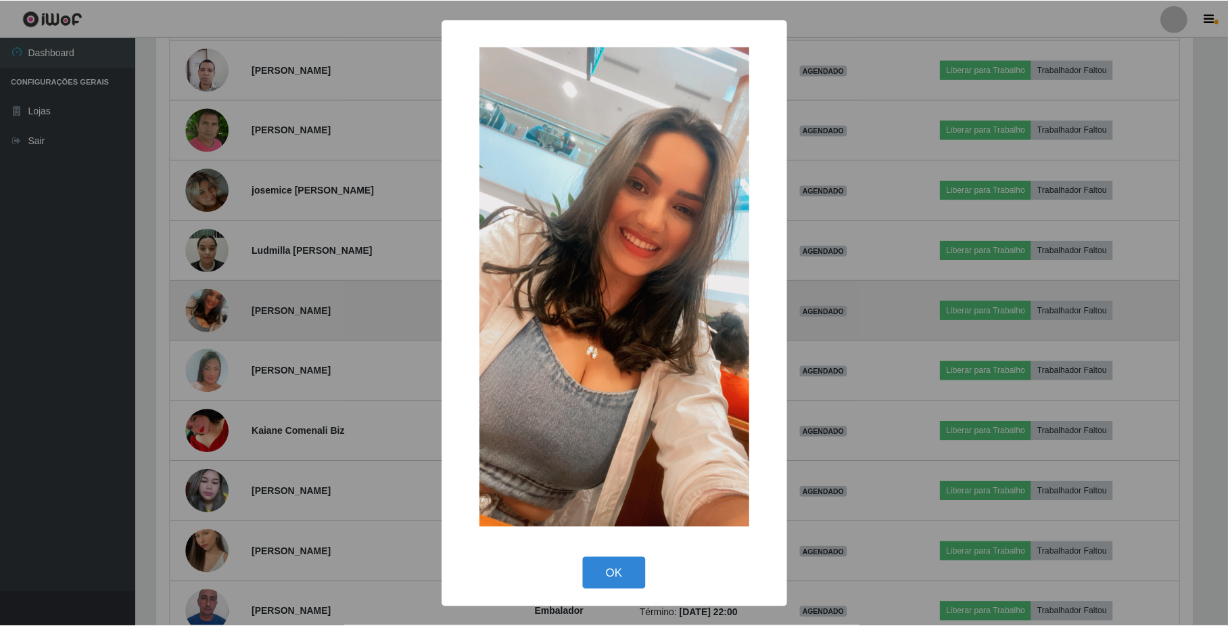
scroll to position [281, 1040]
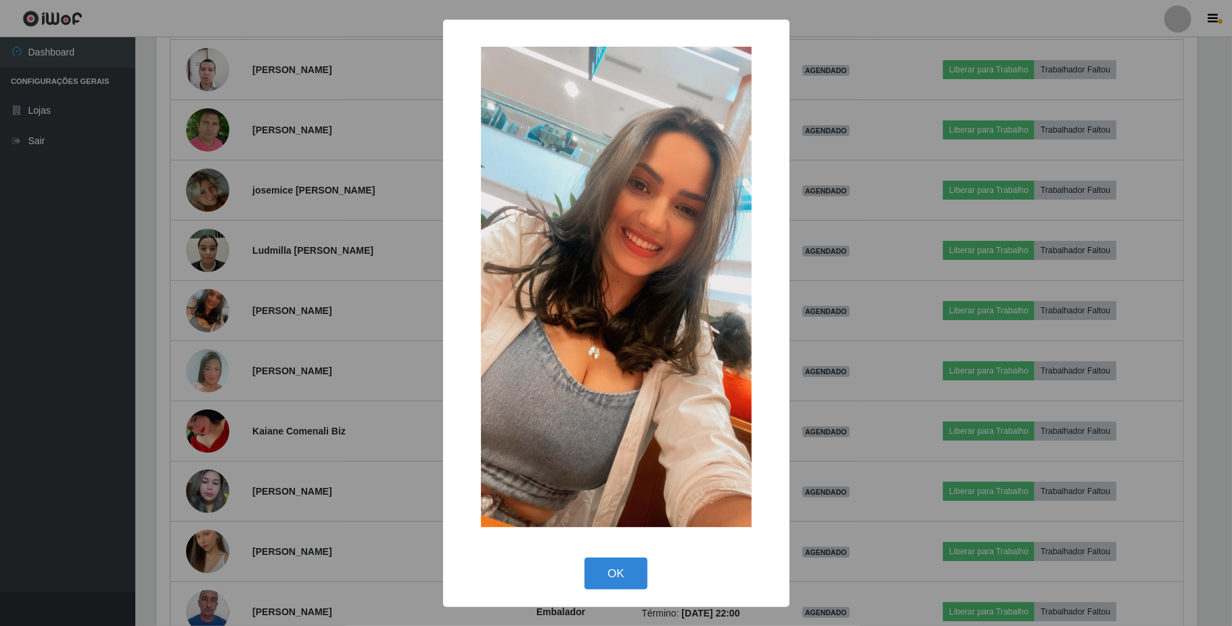
click at [214, 317] on div "× OK Cancel" at bounding box center [616, 313] width 1232 height 626
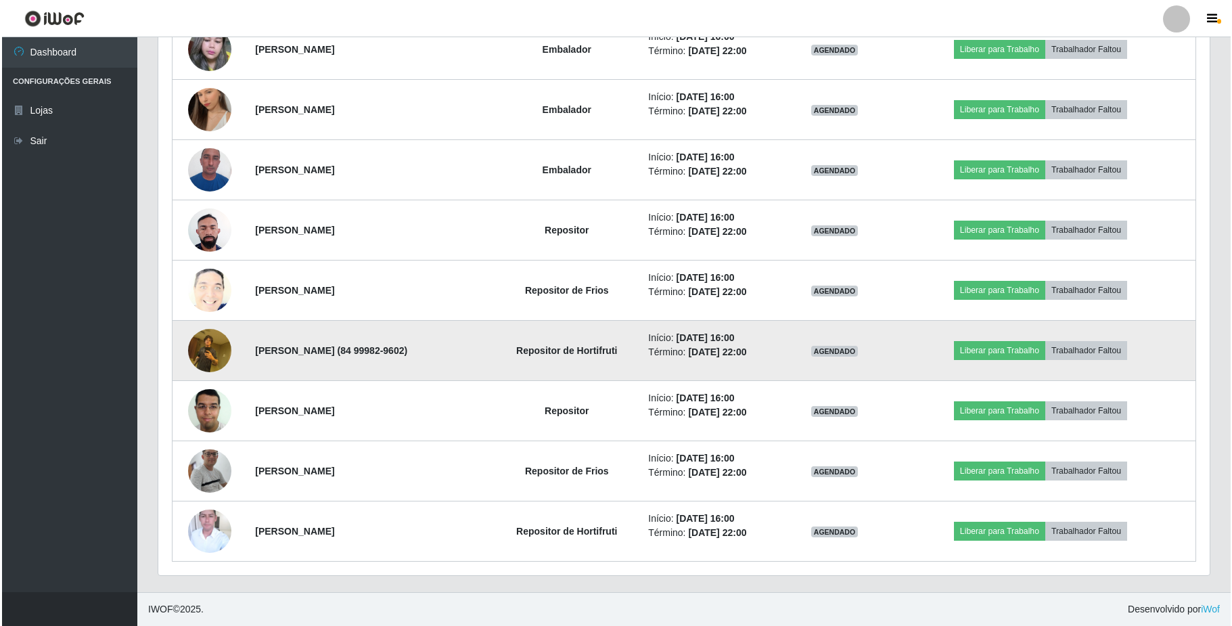
scroll to position [1908, 0]
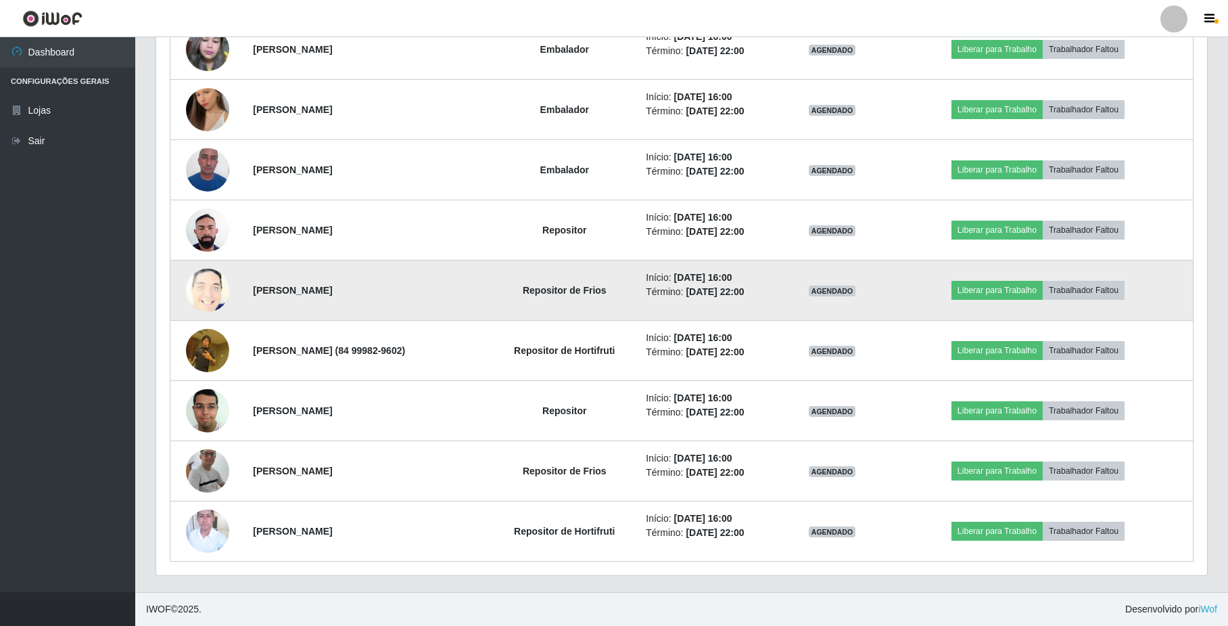
click at [208, 288] on img at bounding box center [207, 290] width 43 height 53
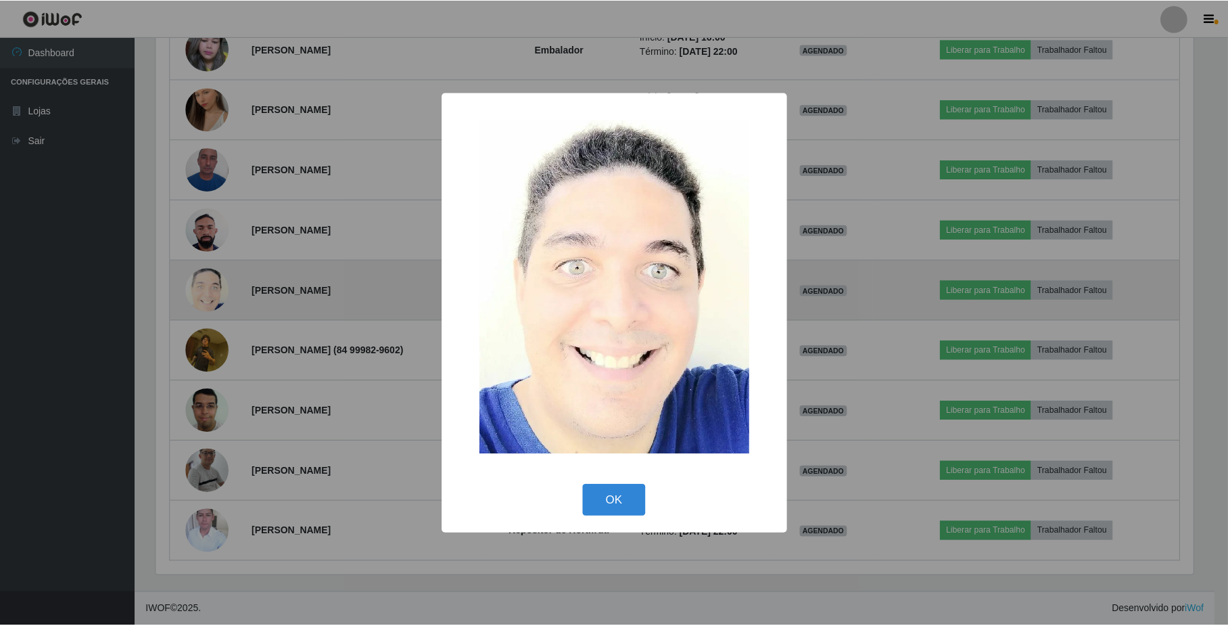
scroll to position [281, 1040]
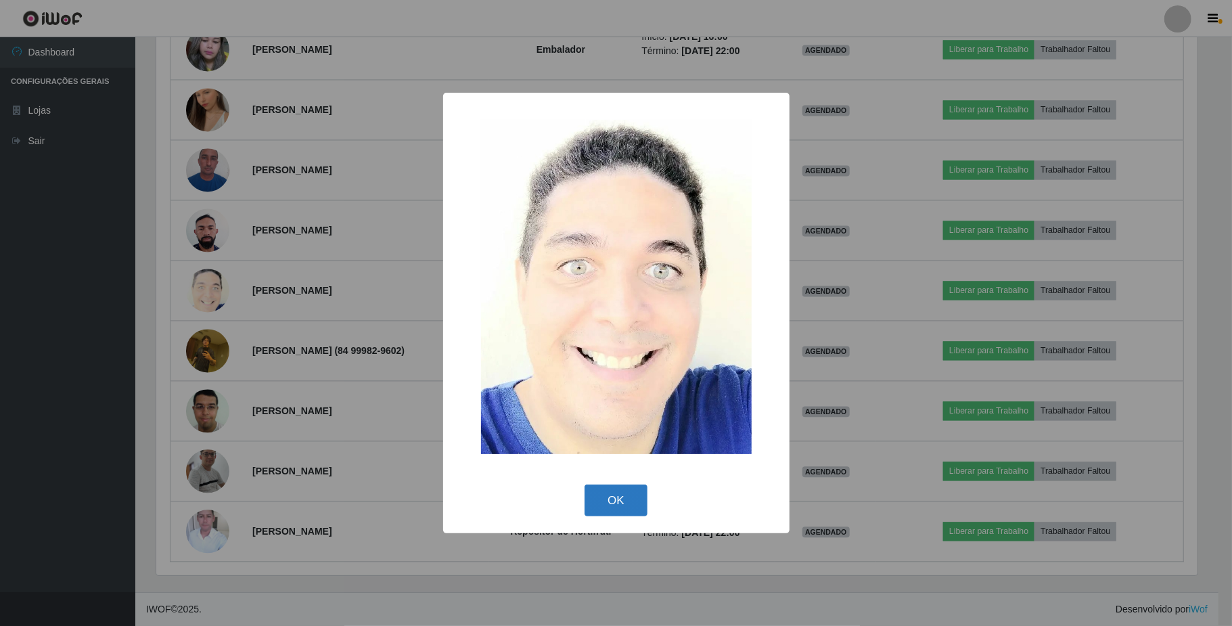
click at [613, 486] on button "OK" at bounding box center [615, 500] width 63 height 32
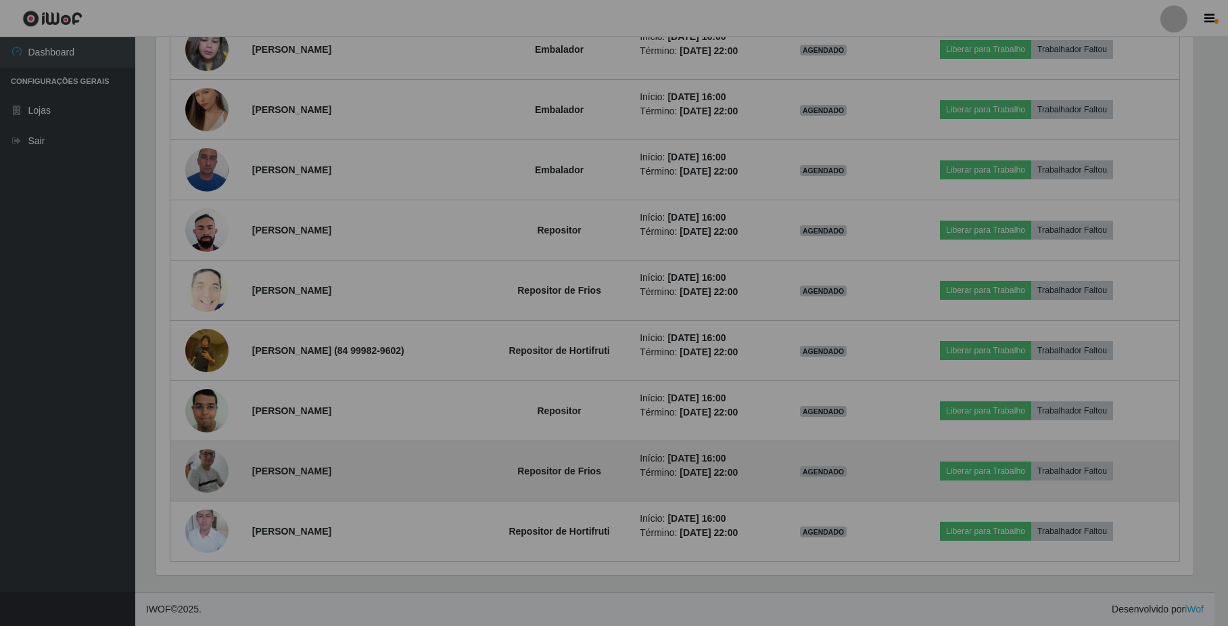
scroll to position [281, 1051]
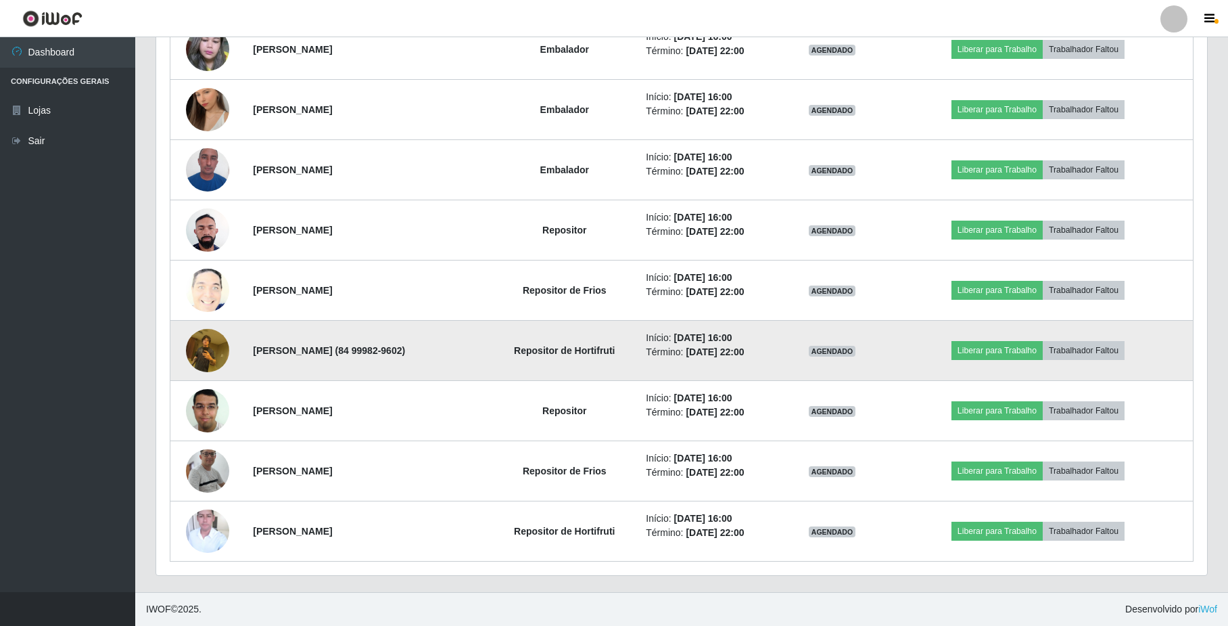
click at [202, 344] on img at bounding box center [207, 349] width 43 height 57
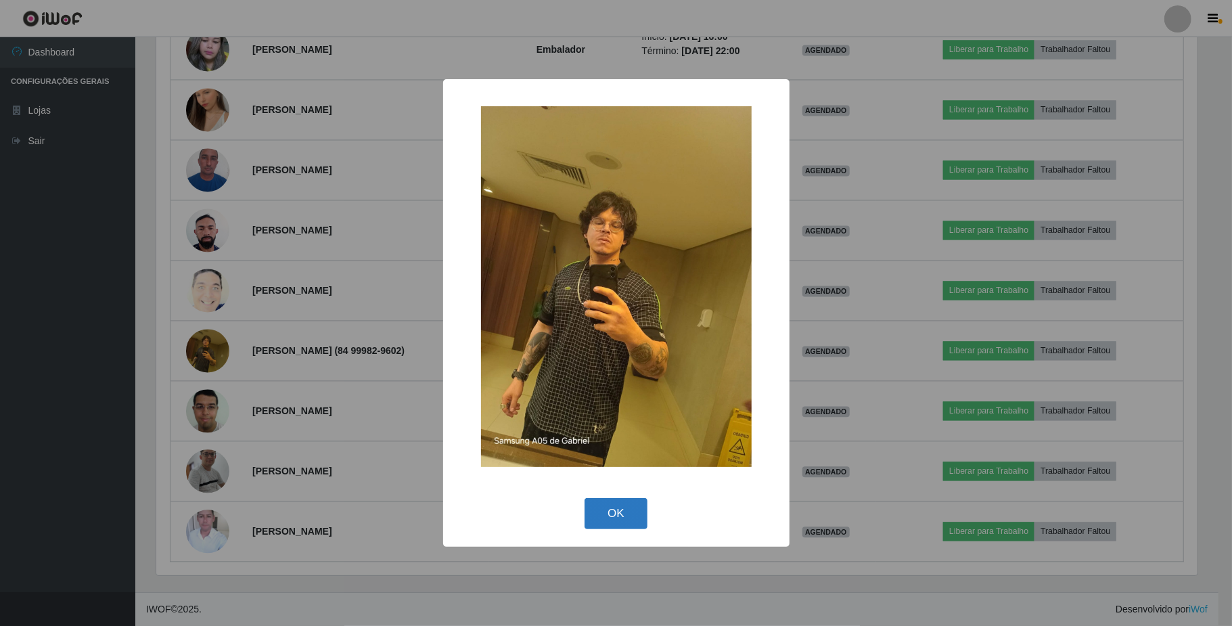
click at [620, 507] on button "OK" at bounding box center [615, 514] width 63 height 32
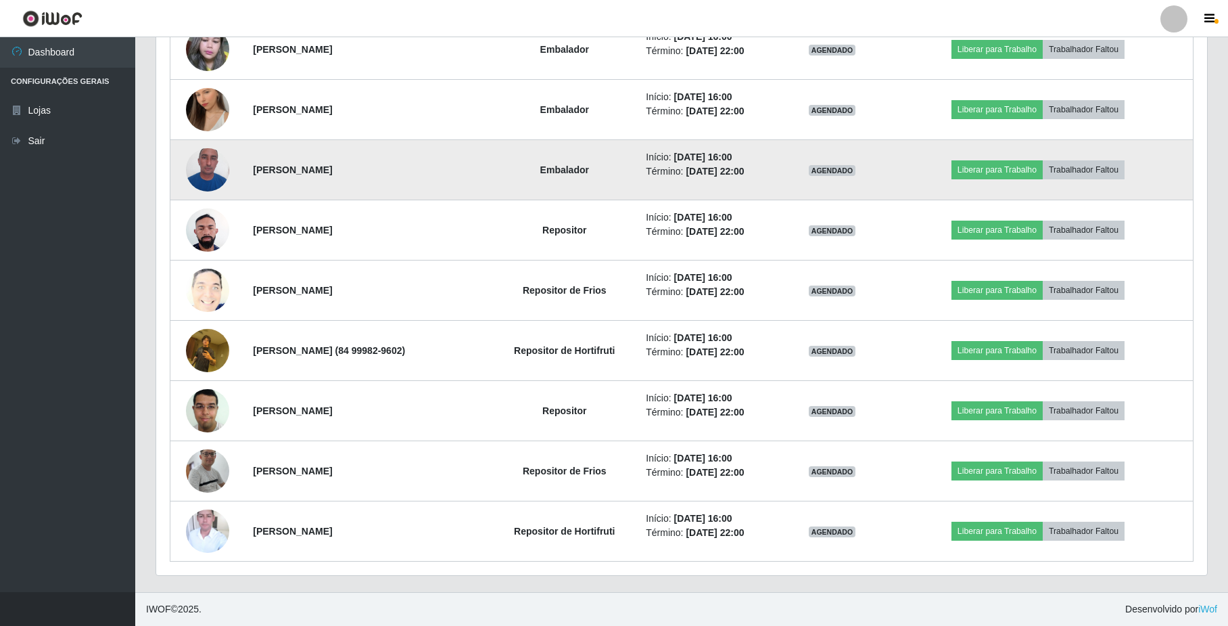
scroll to position [1908, 0]
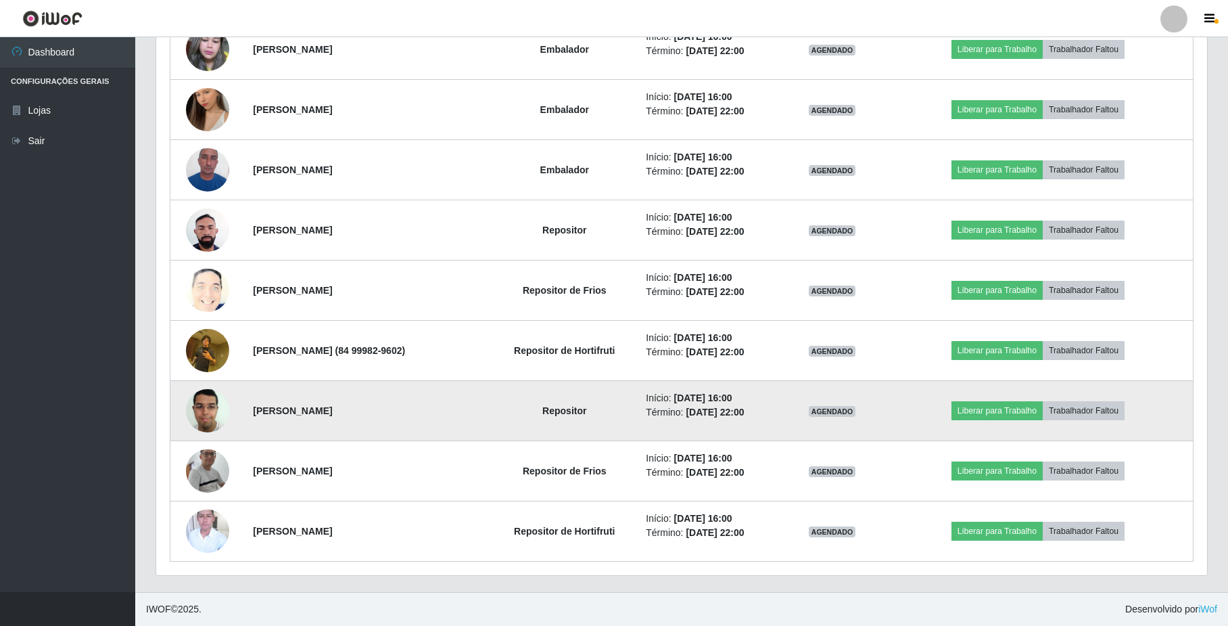
click at [203, 406] on img at bounding box center [207, 410] width 43 height 57
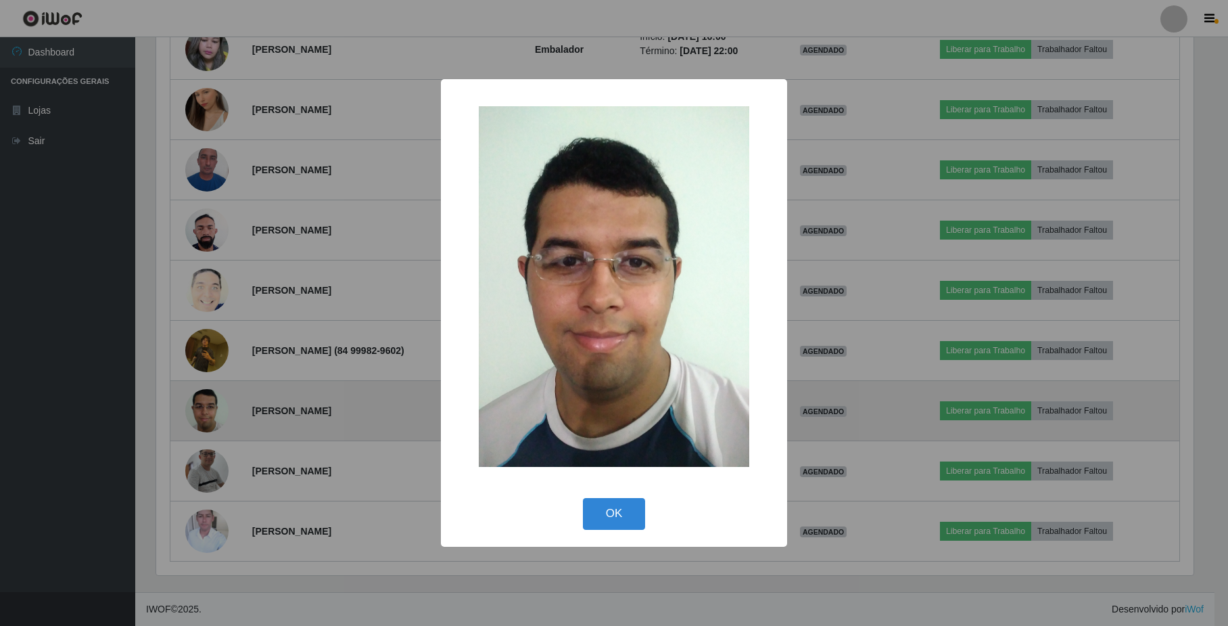
scroll to position [281, 1040]
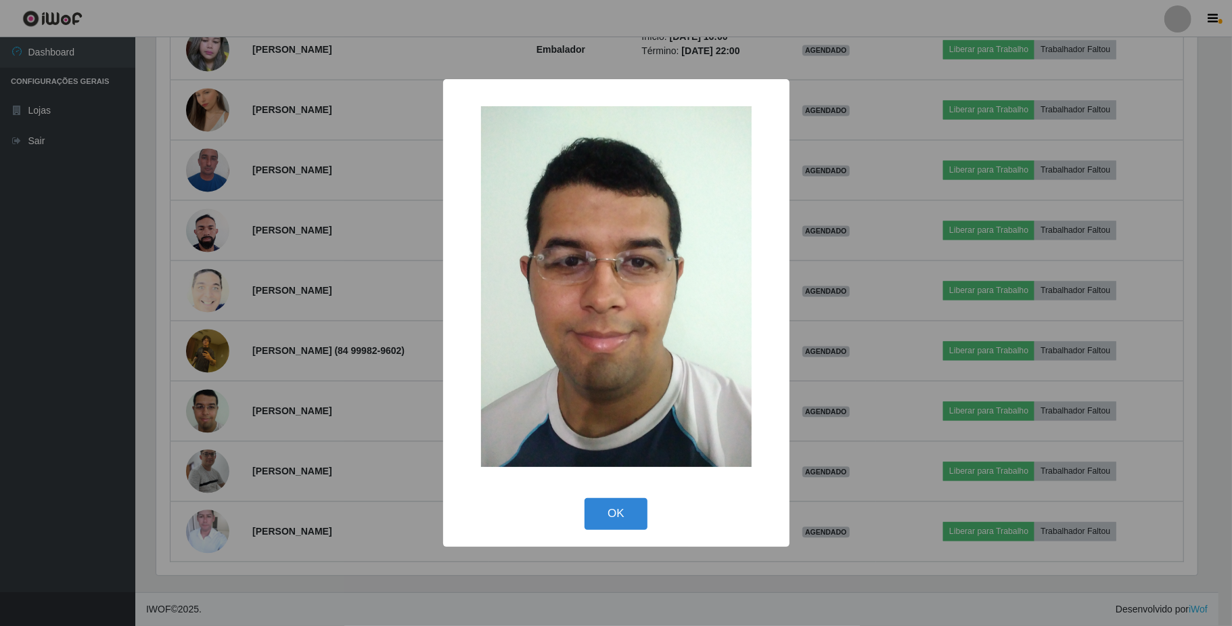
click at [206, 406] on div "× OK Cancel" at bounding box center [616, 313] width 1232 height 626
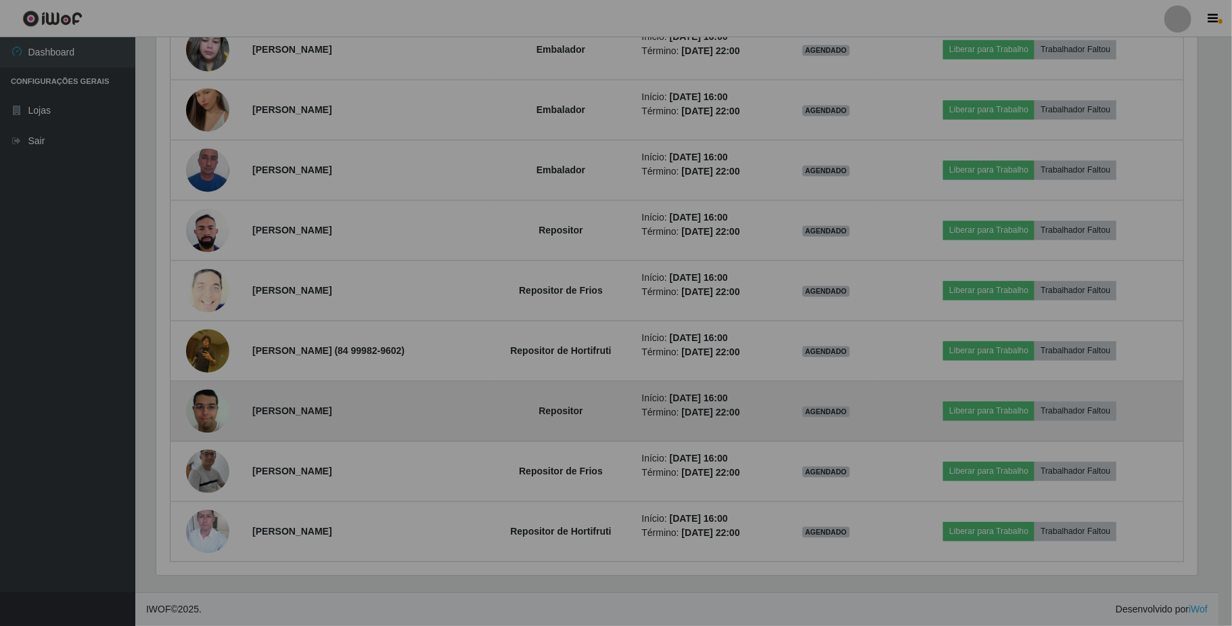
scroll to position [281, 1051]
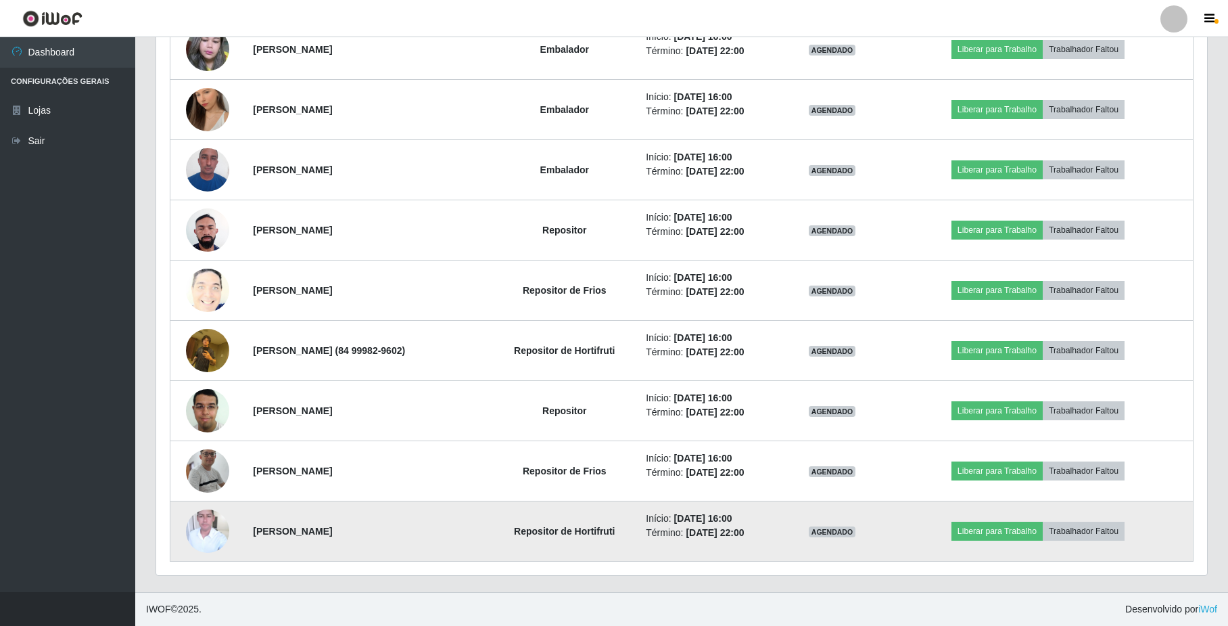
click at [210, 524] on img at bounding box center [207, 531] width 43 height 54
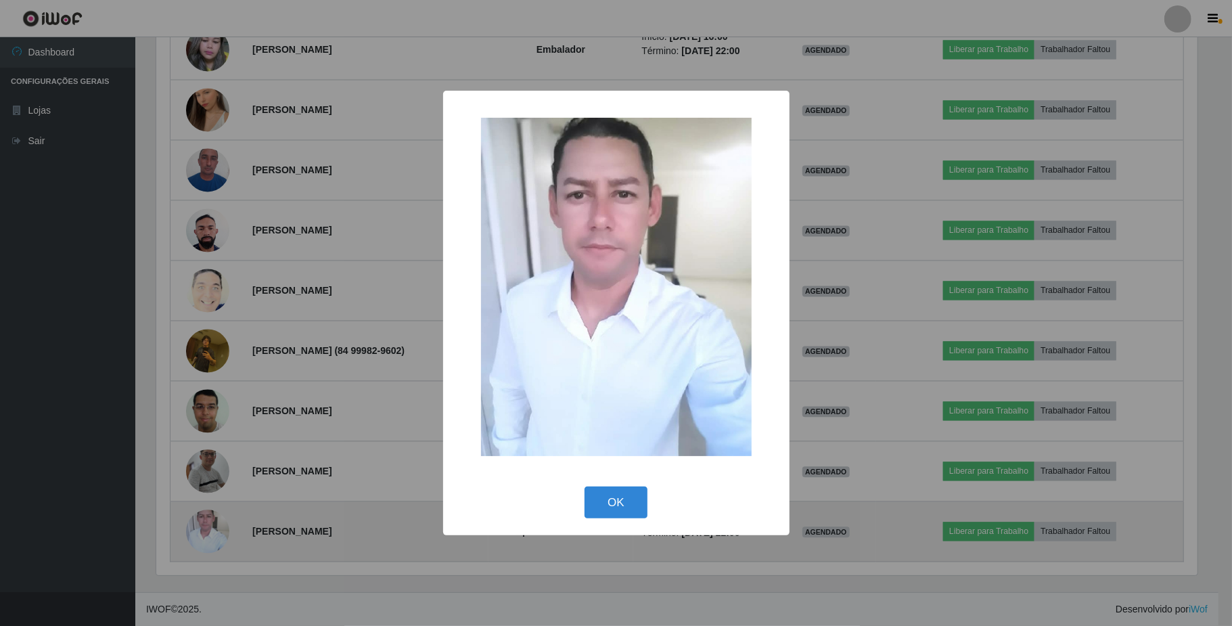
click at [210, 524] on div "× OK Cancel" at bounding box center [616, 313] width 1232 height 626
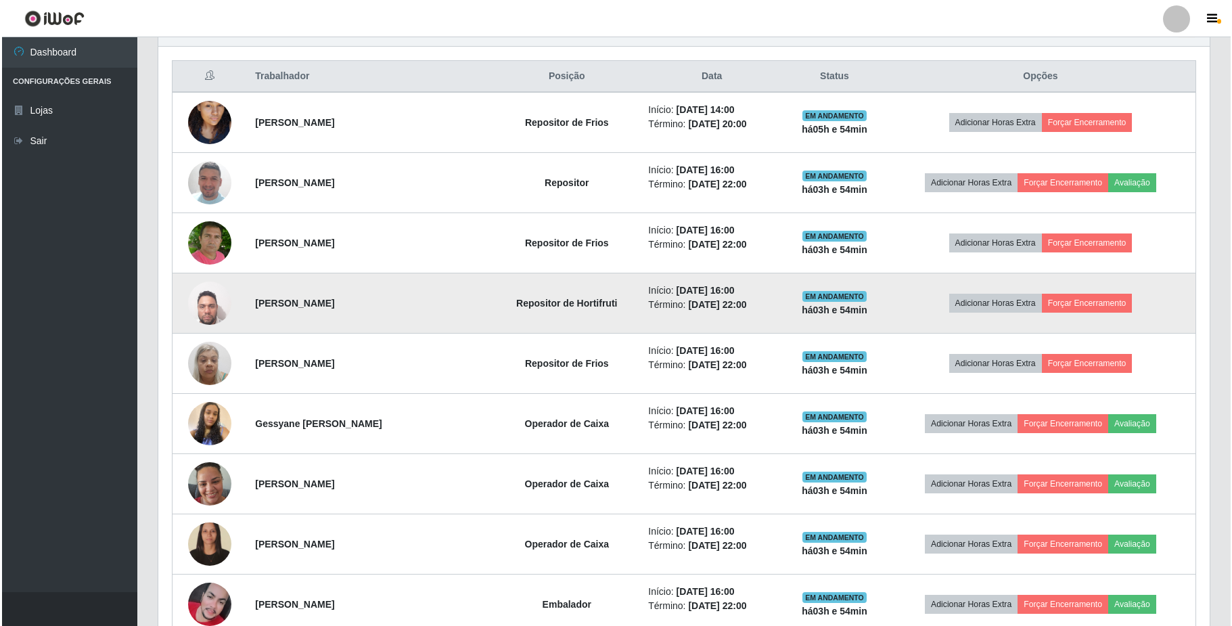
scroll to position [541, 0]
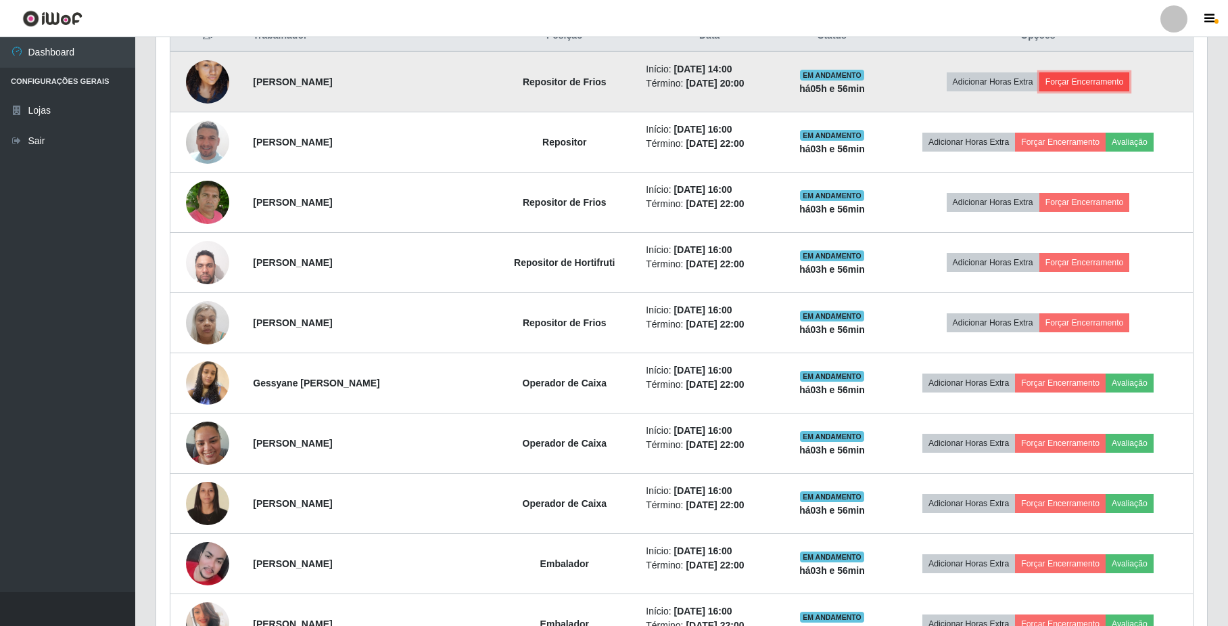
click at [1123, 74] on button "Forçar Encerramento" at bounding box center [1085, 81] width 91 height 19
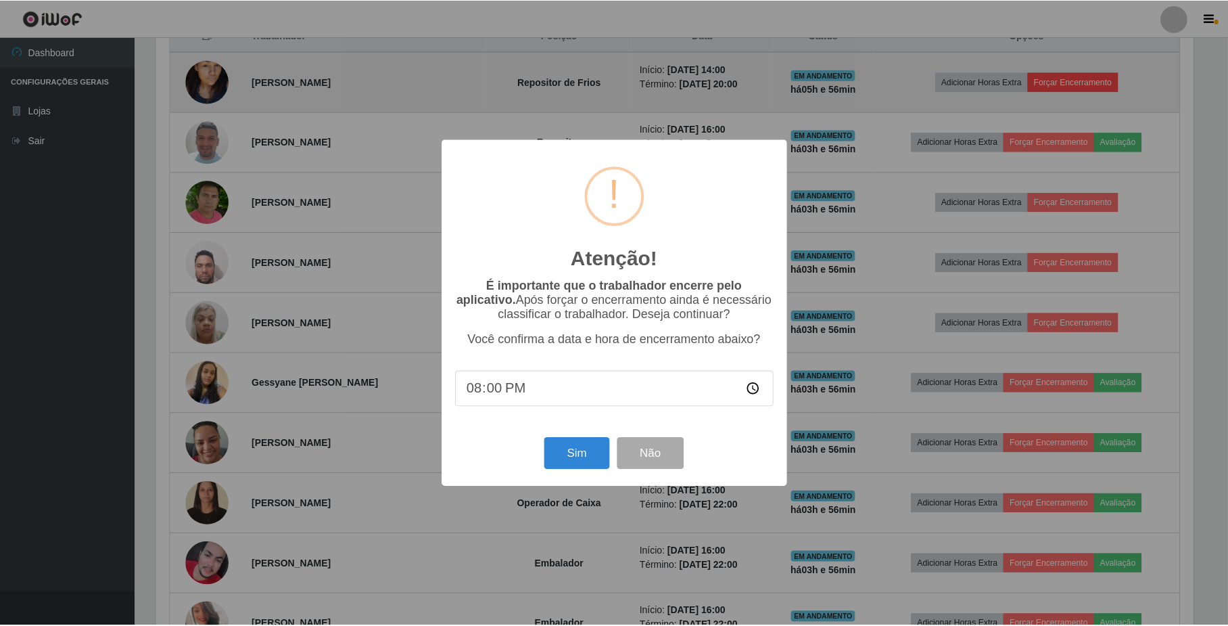
scroll to position [281, 1040]
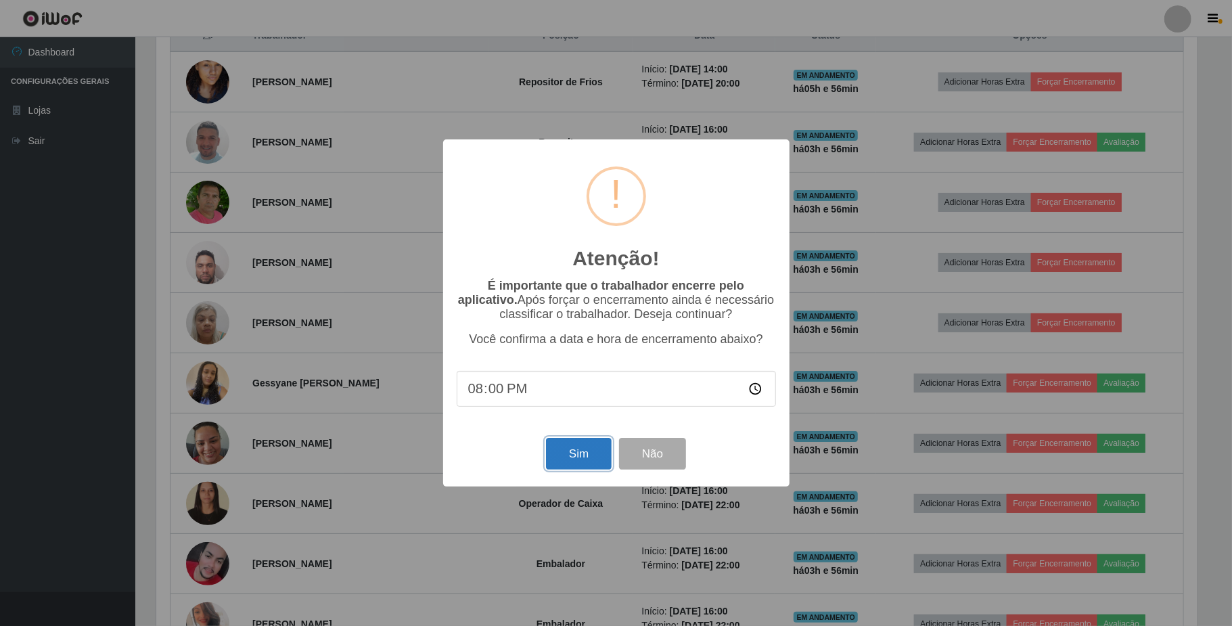
click at [583, 453] on button "Sim" at bounding box center [579, 454] width 66 height 32
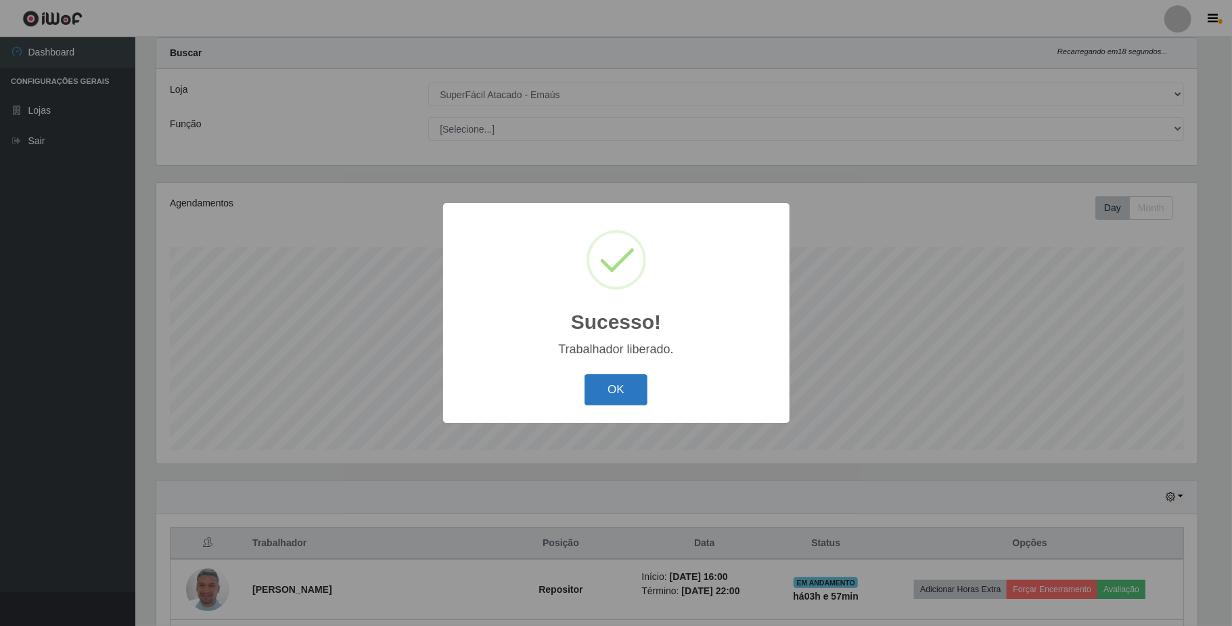
click at [644, 396] on button "OK" at bounding box center [615, 390] width 63 height 32
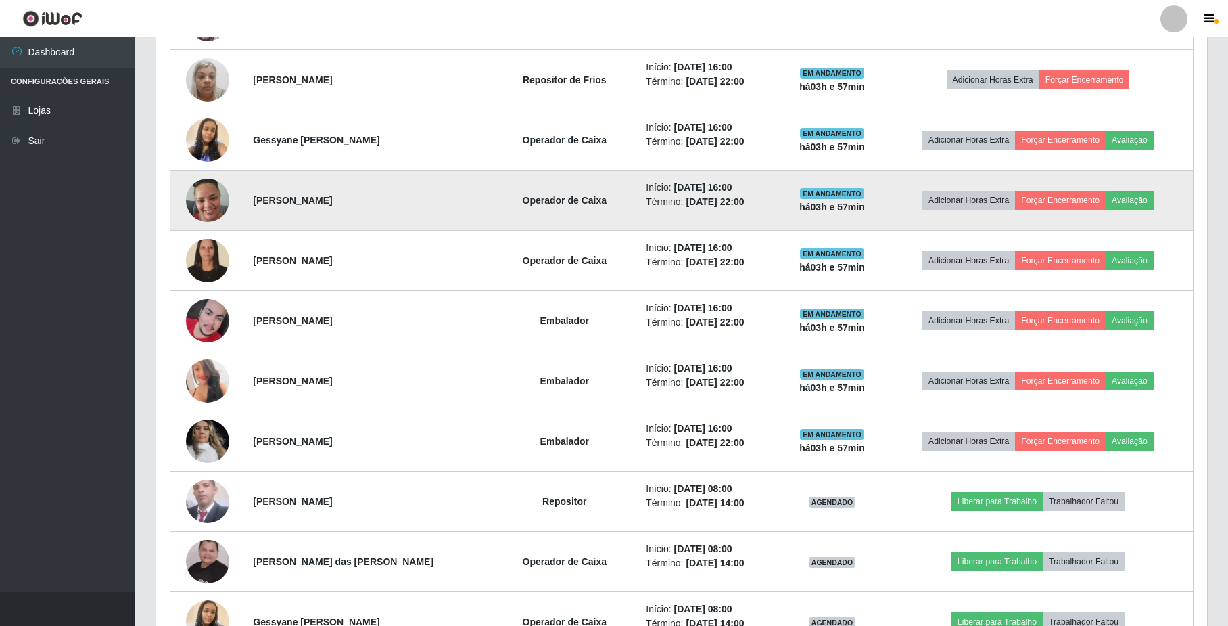
scroll to position [756, 0]
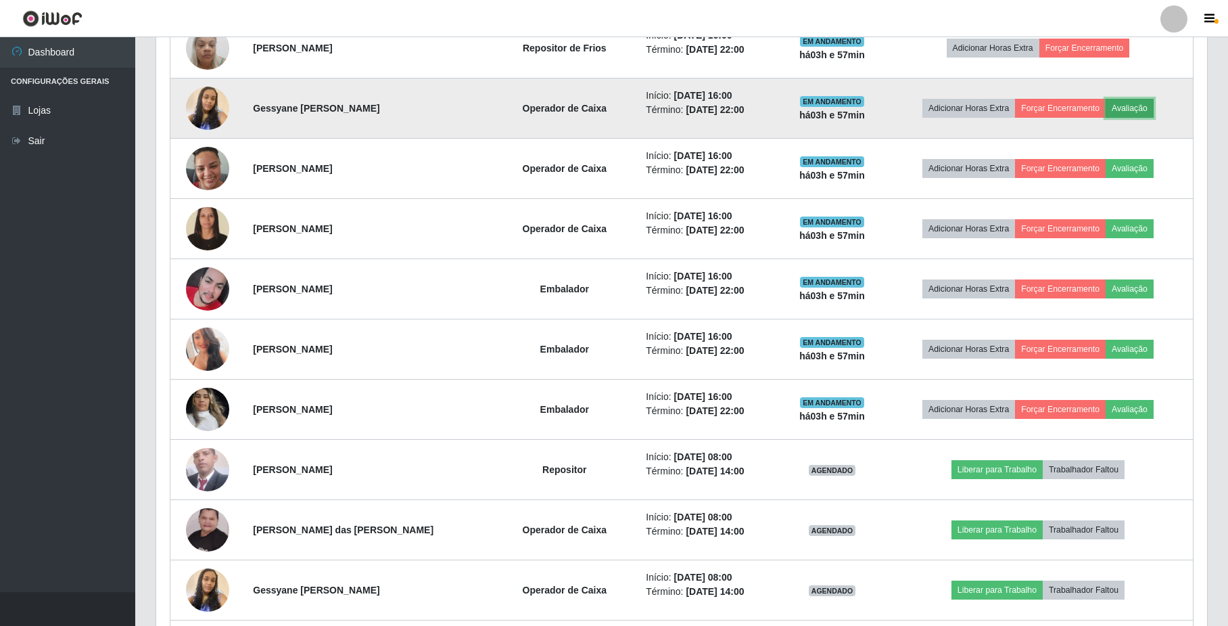
click at [1143, 115] on button "Avaliação" at bounding box center [1130, 108] width 48 height 19
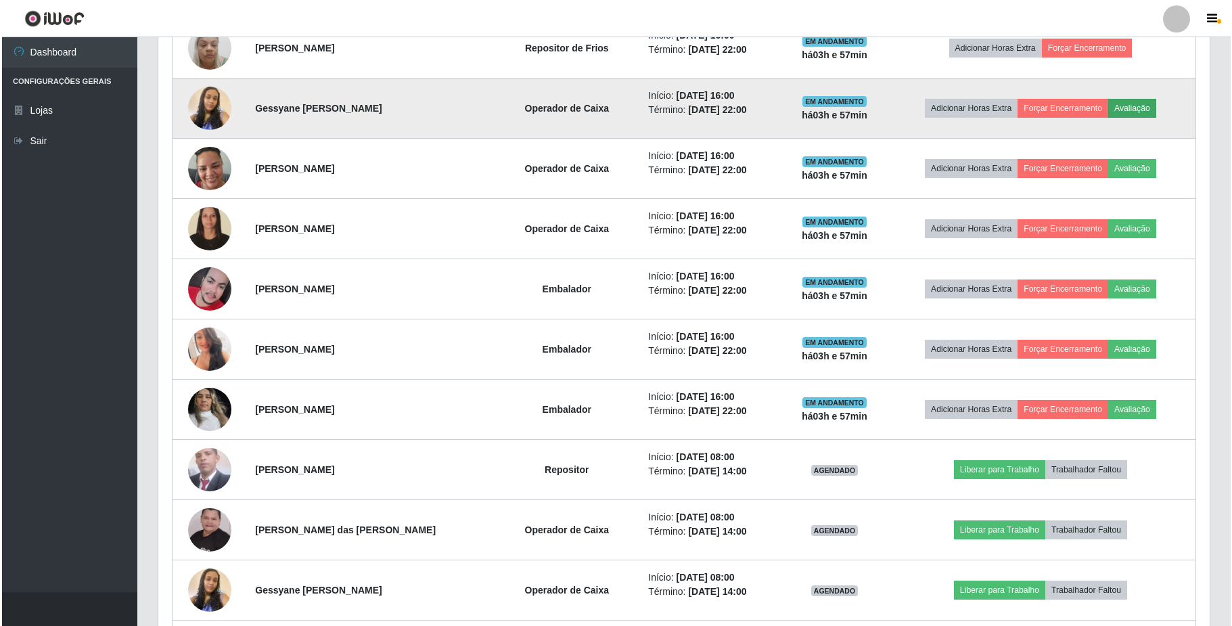
scroll to position [281, 1040]
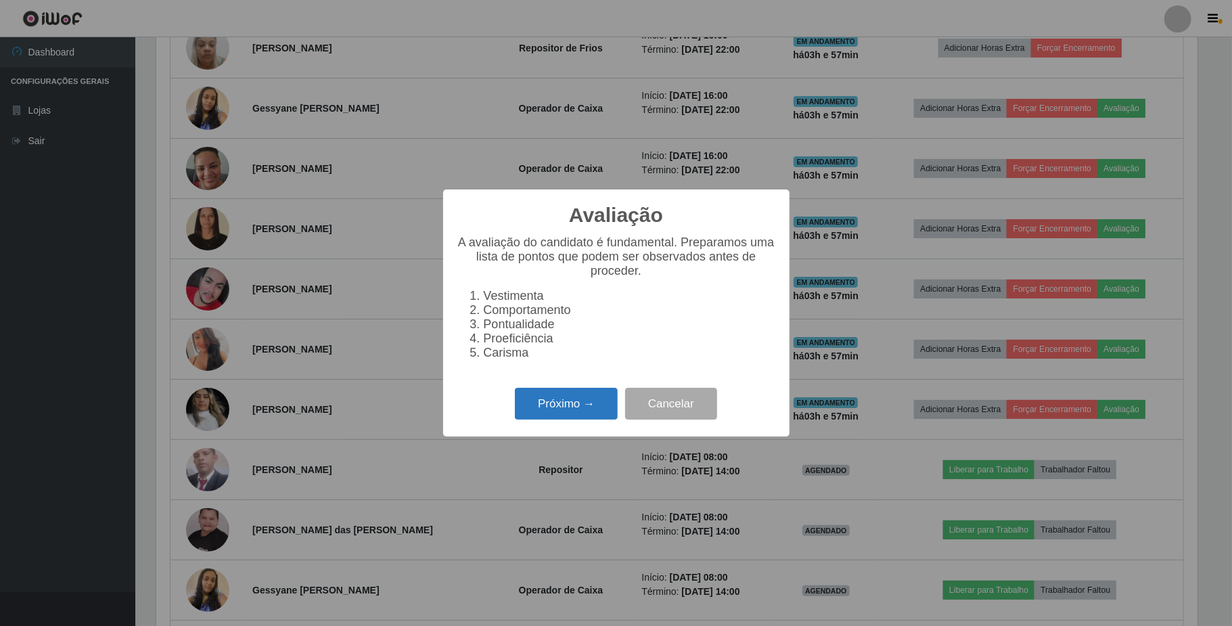
click at [589, 407] on button "Próximo →" at bounding box center [566, 404] width 103 height 32
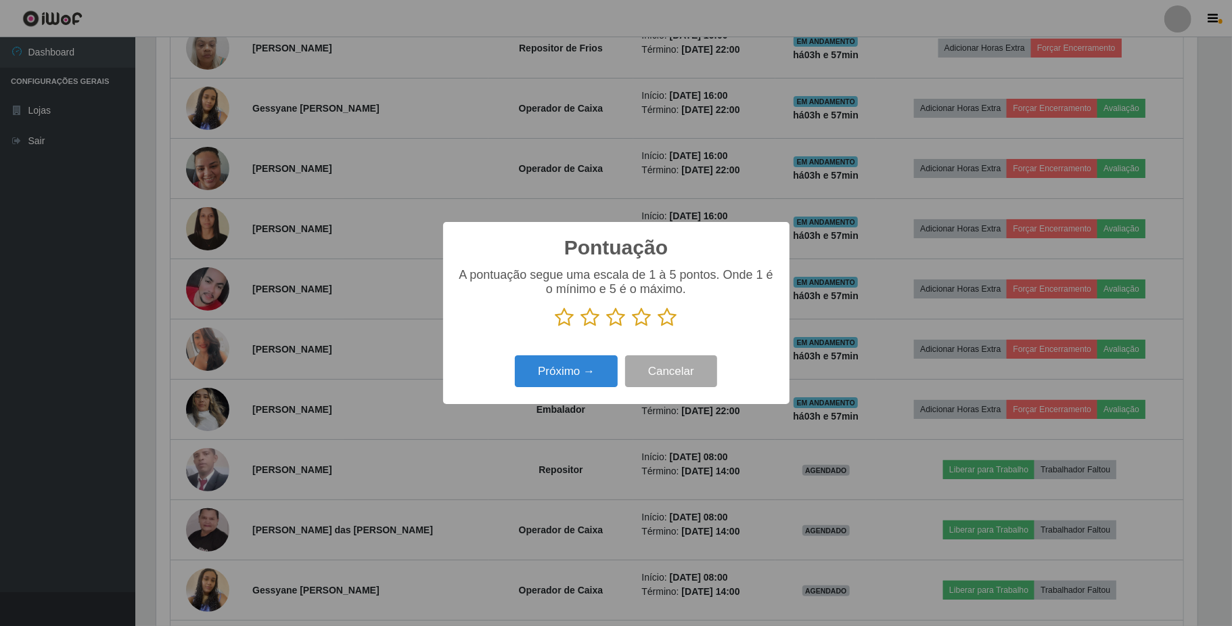
scroll to position [676184, 675424]
click at [642, 320] on icon at bounding box center [641, 317] width 19 height 20
click at [632, 327] on input "radio" at bounding box center [632, 327] width 0 height 0
click at [584, 367] on button "Próximo →" at bounding box center [566, 371] width 103 height 32
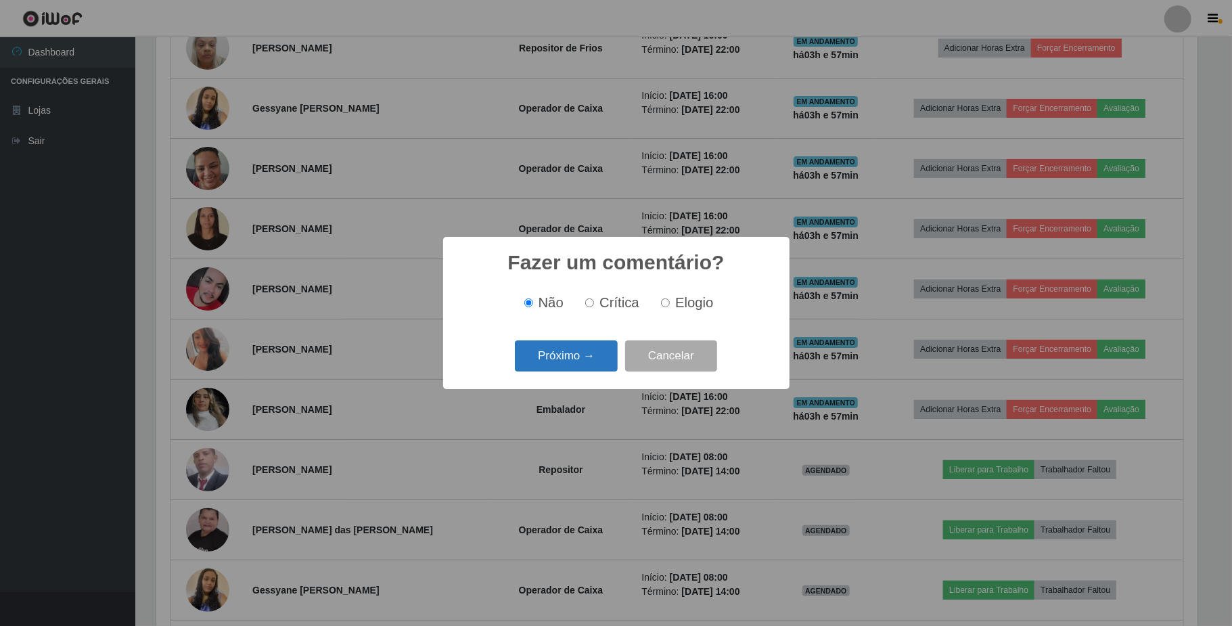
click at [584, 366] on button "Próximo →" at bounding box center [566, 356] width 103 height 32
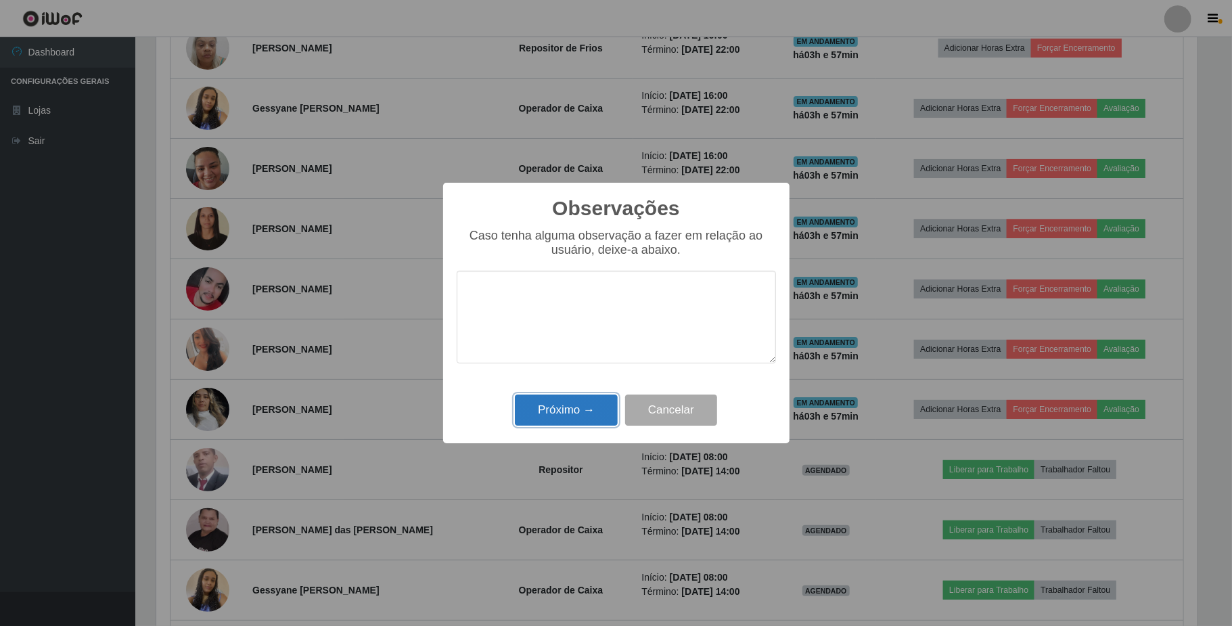
click at [584, 407] on button "Próximo →" at bounding box center [566, 410] width 103 height 32
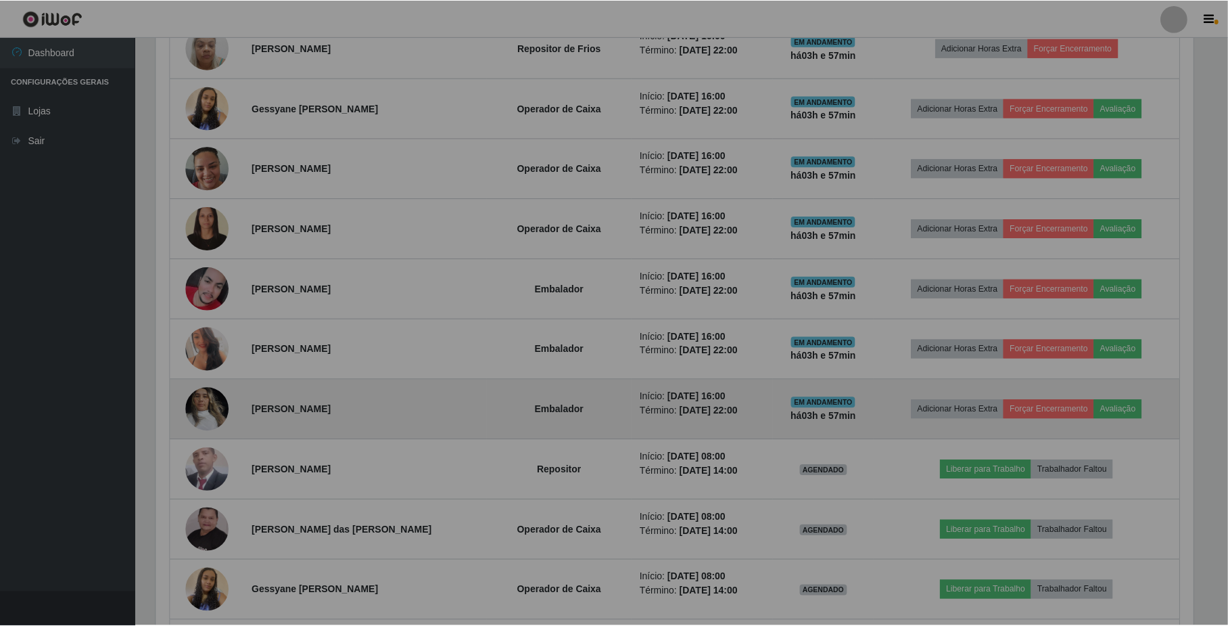
scroll to position [281, 1051]
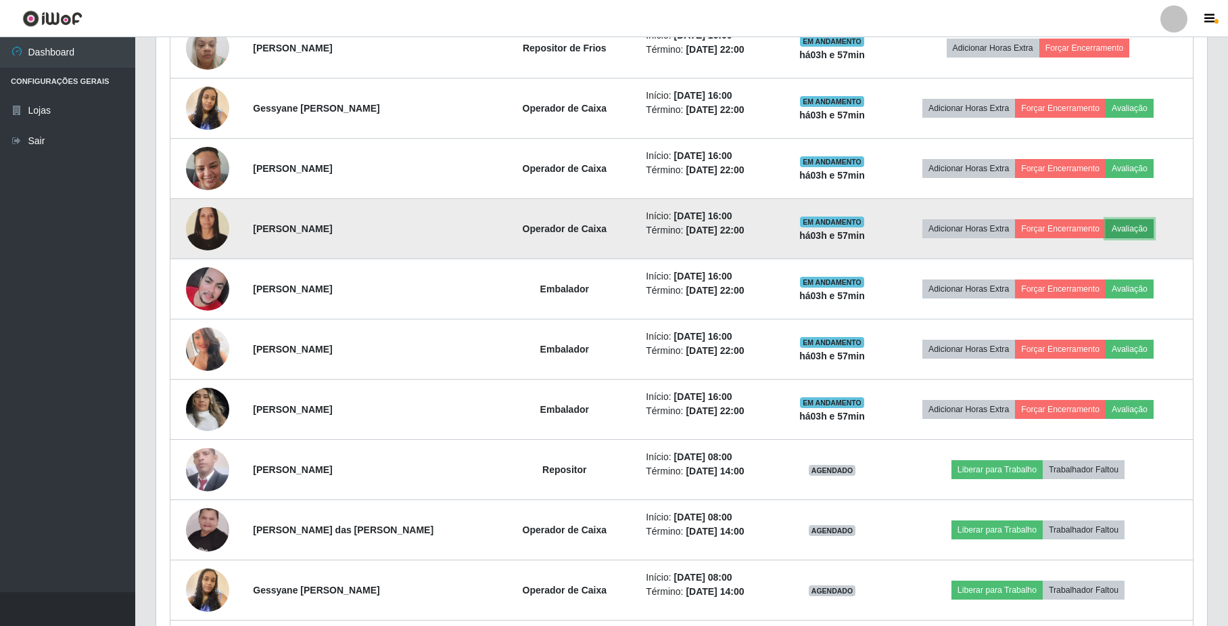
click at [1142, 228] on button "Avaliação" at bounding box center [1130, 228] width 48 height 19
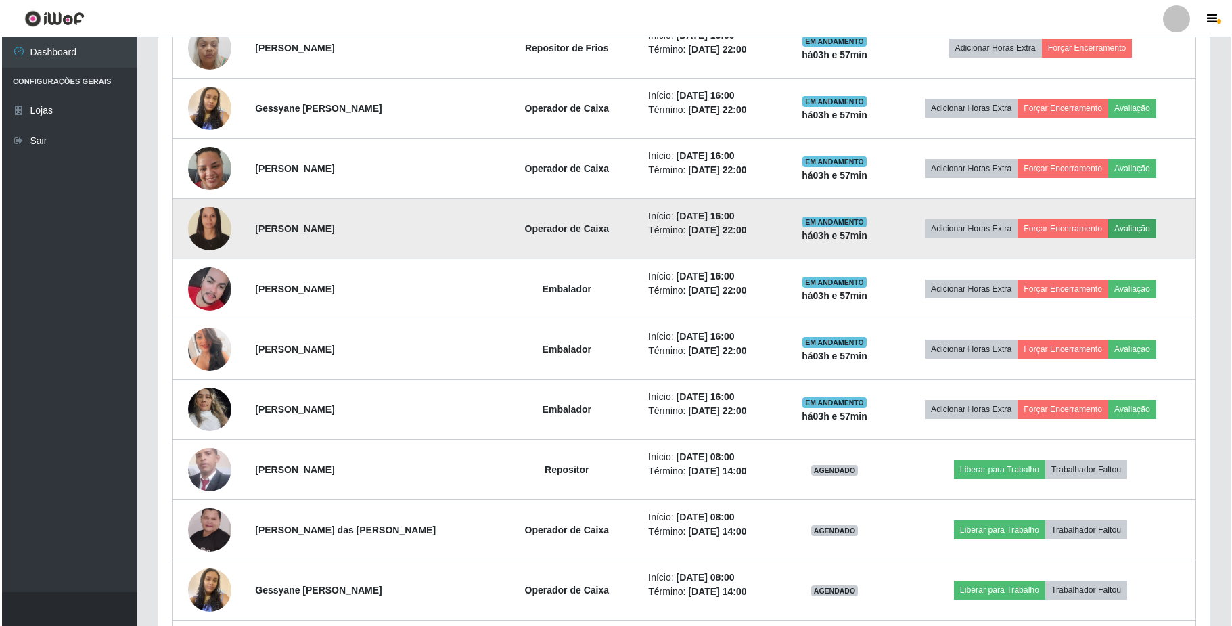
scroll to position [281, 1040]
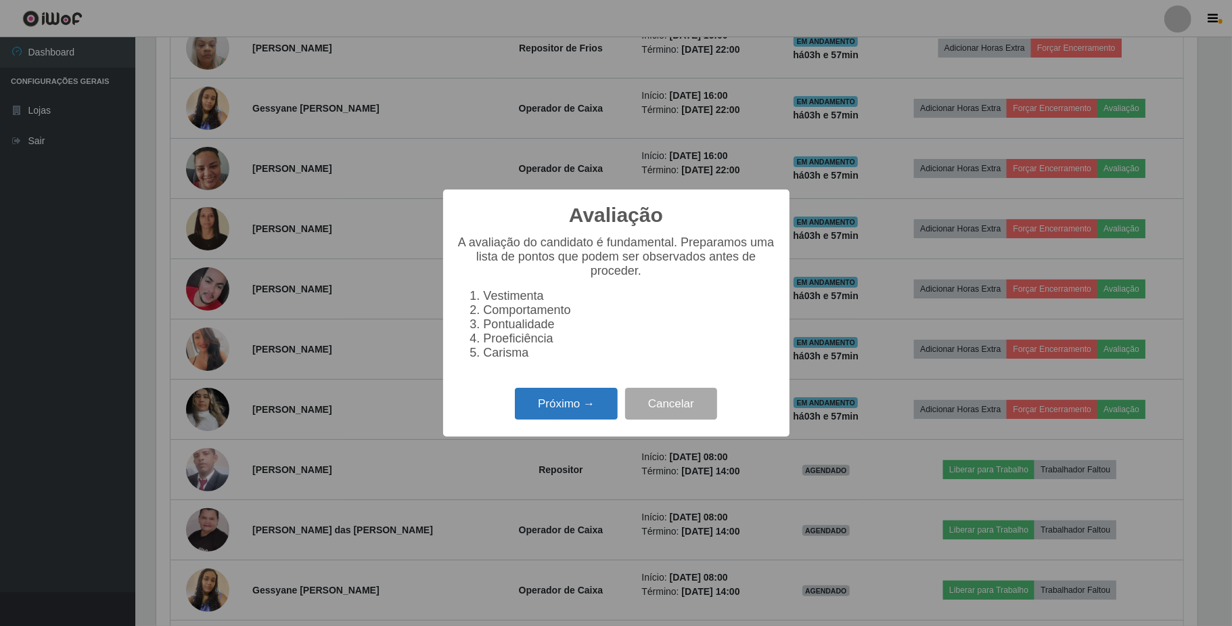
click at [574, 403] on button "Próximo →" at bounding box center [566, 404] width 103 height 32
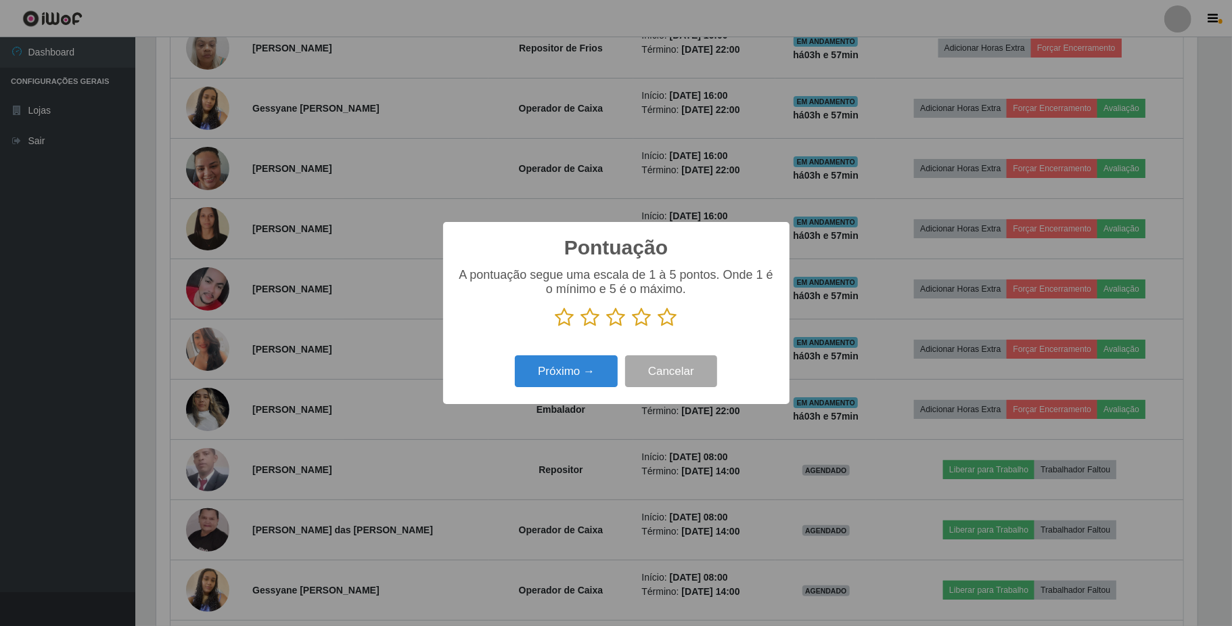
click at [594, 319] on icon at bounding box center [590, 317] width 19 height 20
click at [581, 327] on input "radio" at bounding box center [581, 327] width 0 height 0
click at [590, 361] on button "Próximo →" at bounding box center [566, 371] width 103 height 32
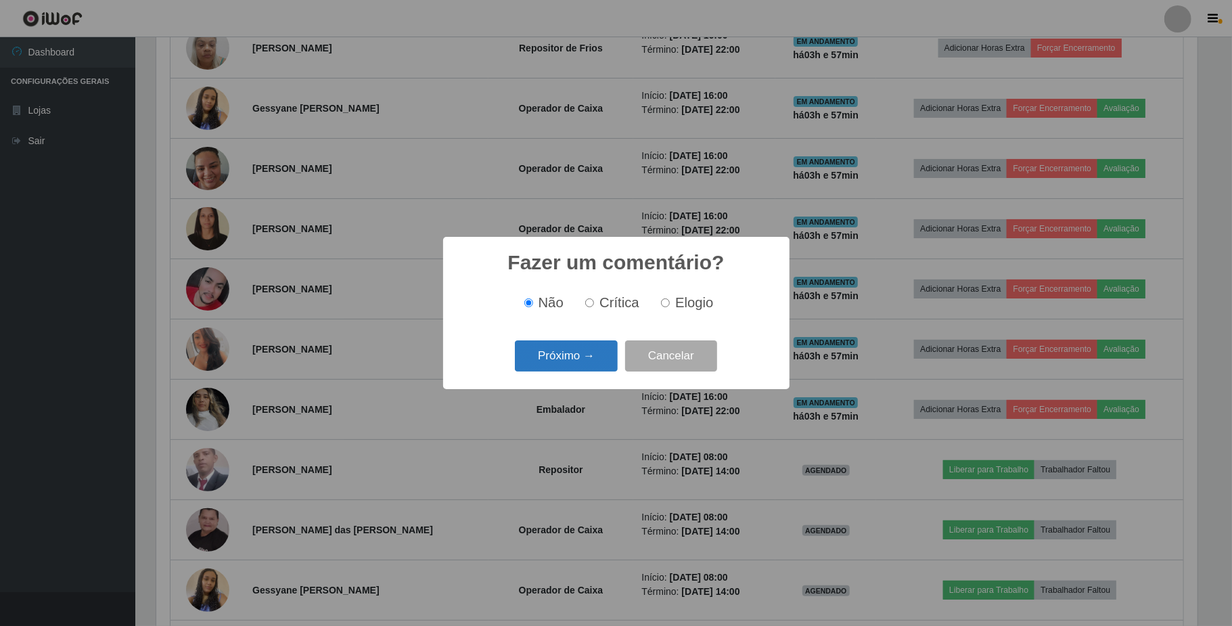
click at [590, 361] on button "Próximo →" at bounding box center [566, 356] width 103 height 32
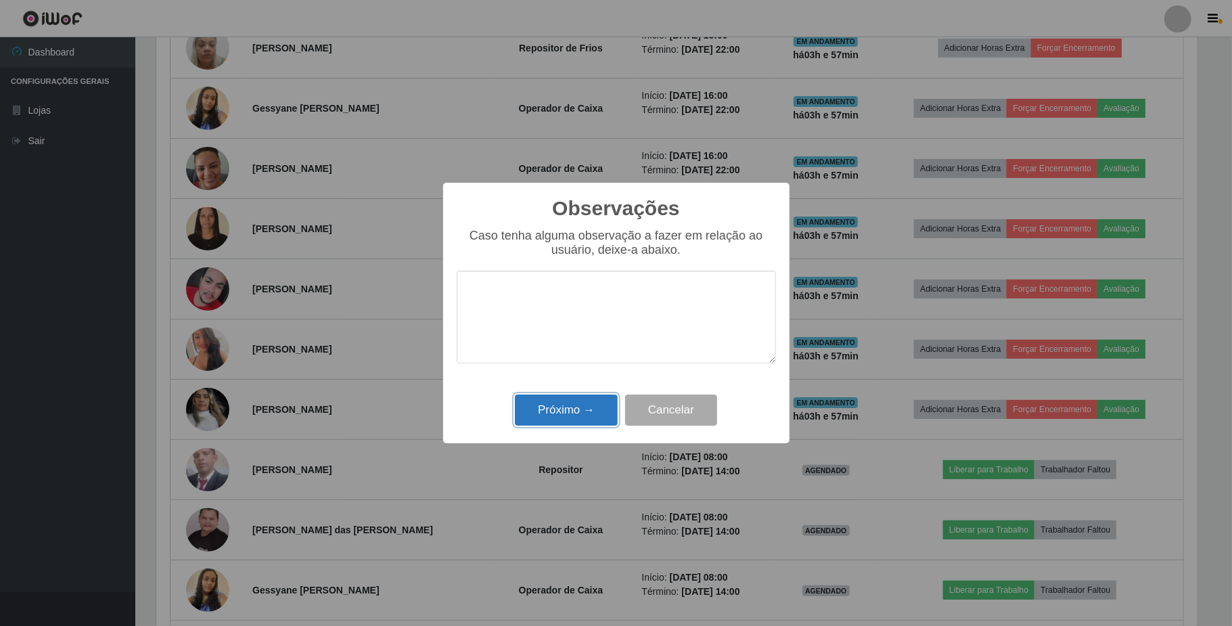
click at [595, 411] on button "Próximo →" at bounding box center [566, 410] width 103 height 32
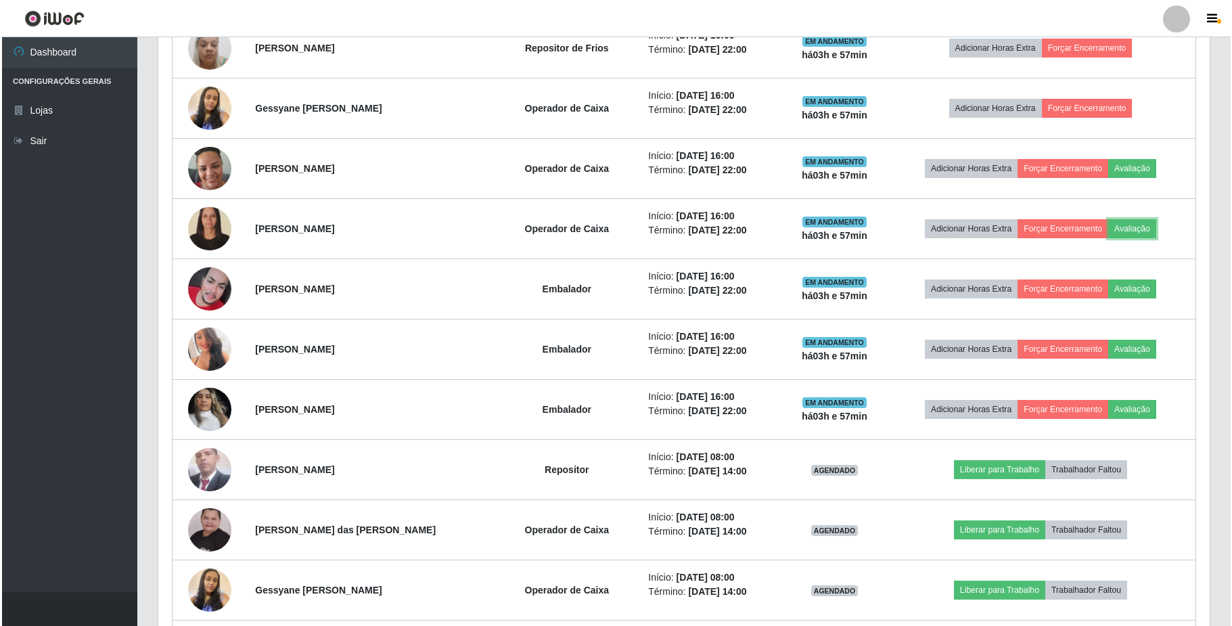
scroll to position [281, 1051]
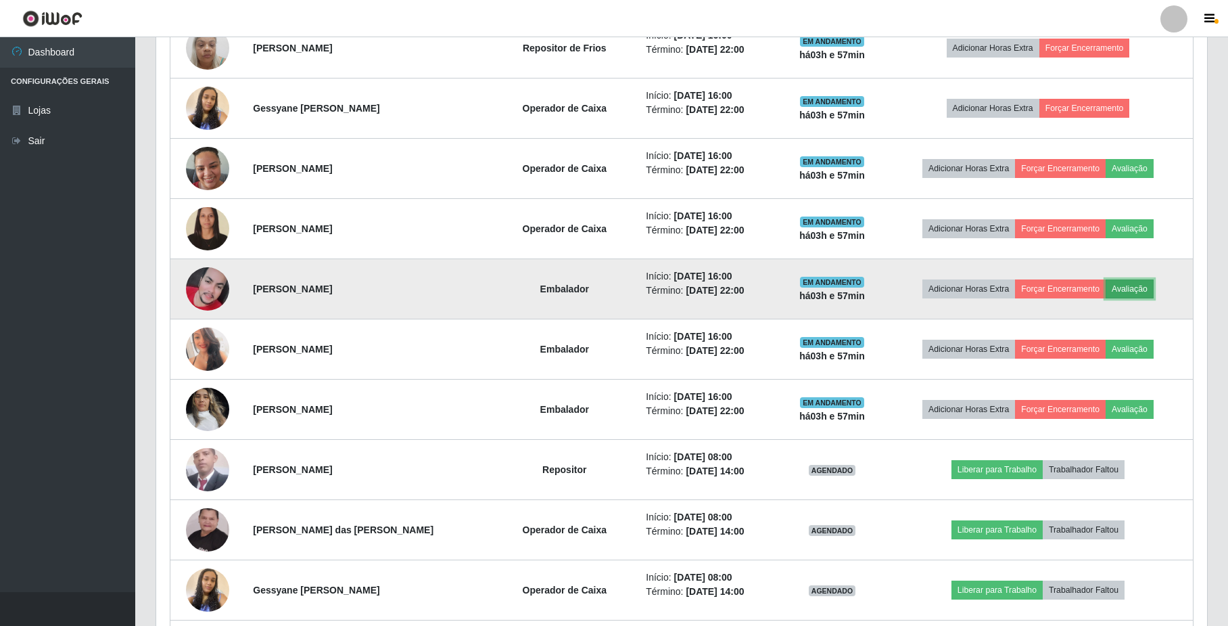
click at [1132, 298] on button "Avaliação" at bounding box center [1130, 288] width 48 height 19
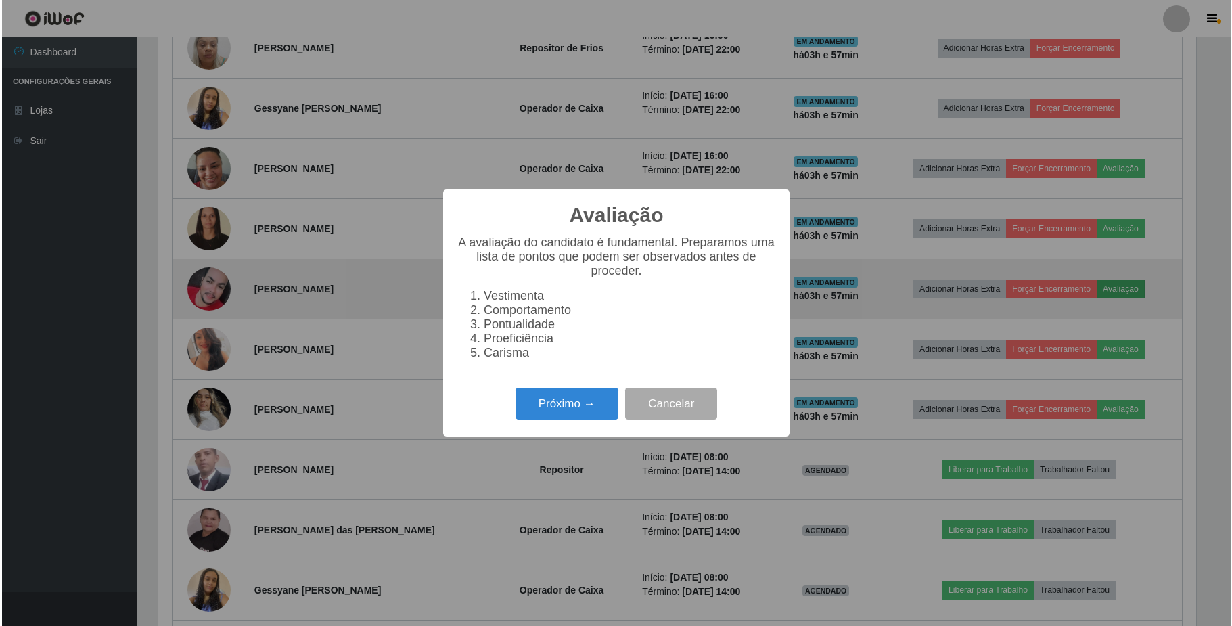
scroll to position [281, 1040]
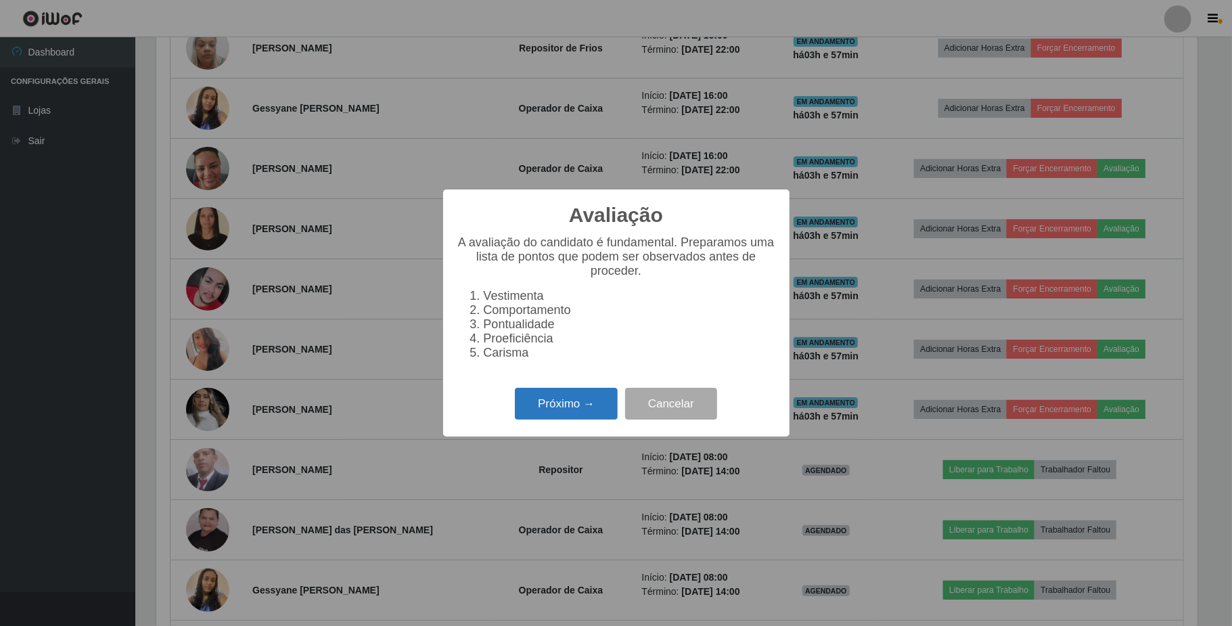
click at [558, 405] on button "Próximo →" at bounding box center [566, 404] width 103 height 32
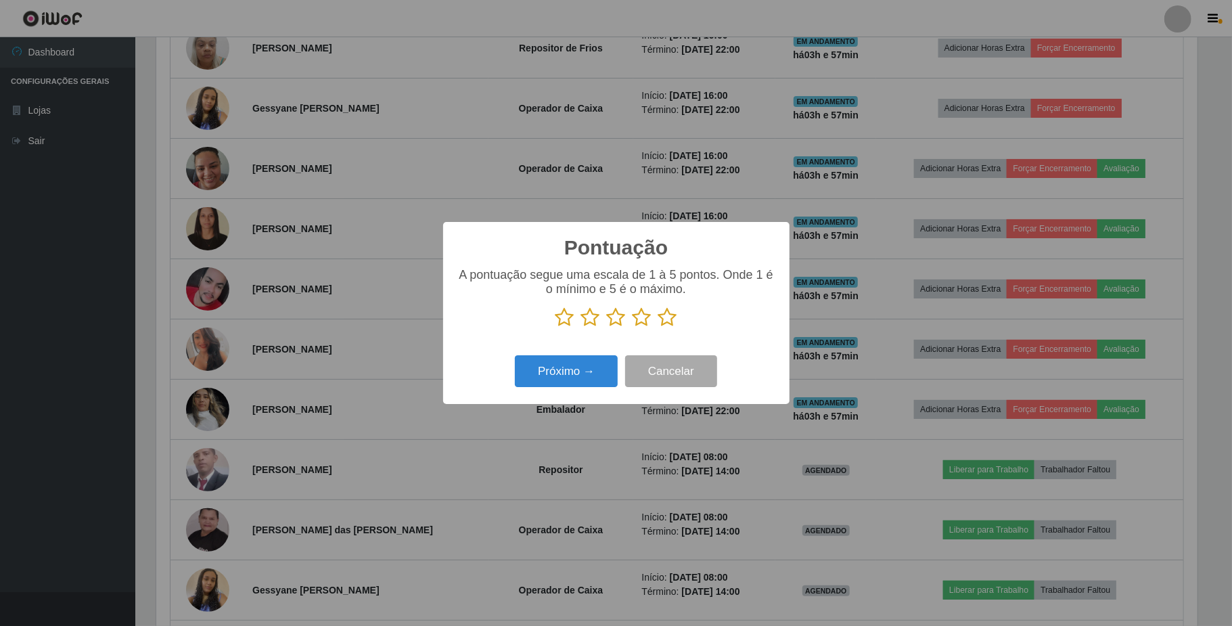
scroll to position [676184, 675424]
click at [640, 326] on icon at bounding box center [641, 317] width 19 height 20
click at [632, 327] on input "radio" at bounding box center [632, 327] width 0 height 0
click at [571, 383] on button "Próximo →" at bounding box center [566, 371] width 103 height 32
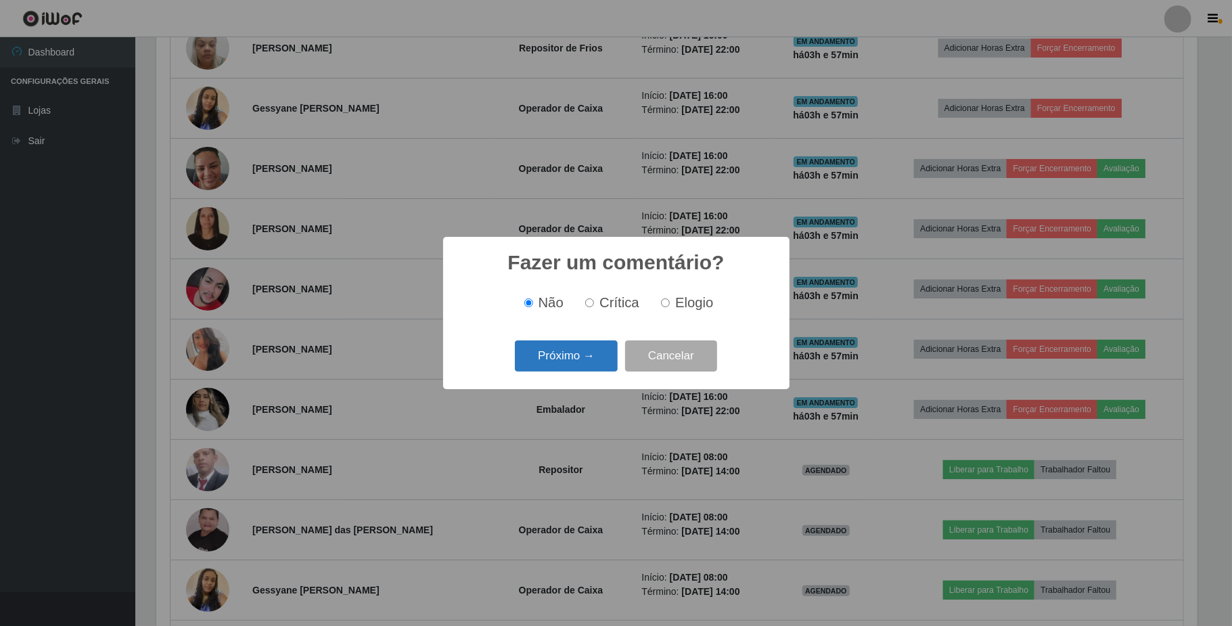
click at [574, 367] on button "Próximo →" at bounding box center [566, 356] width 103 height 32
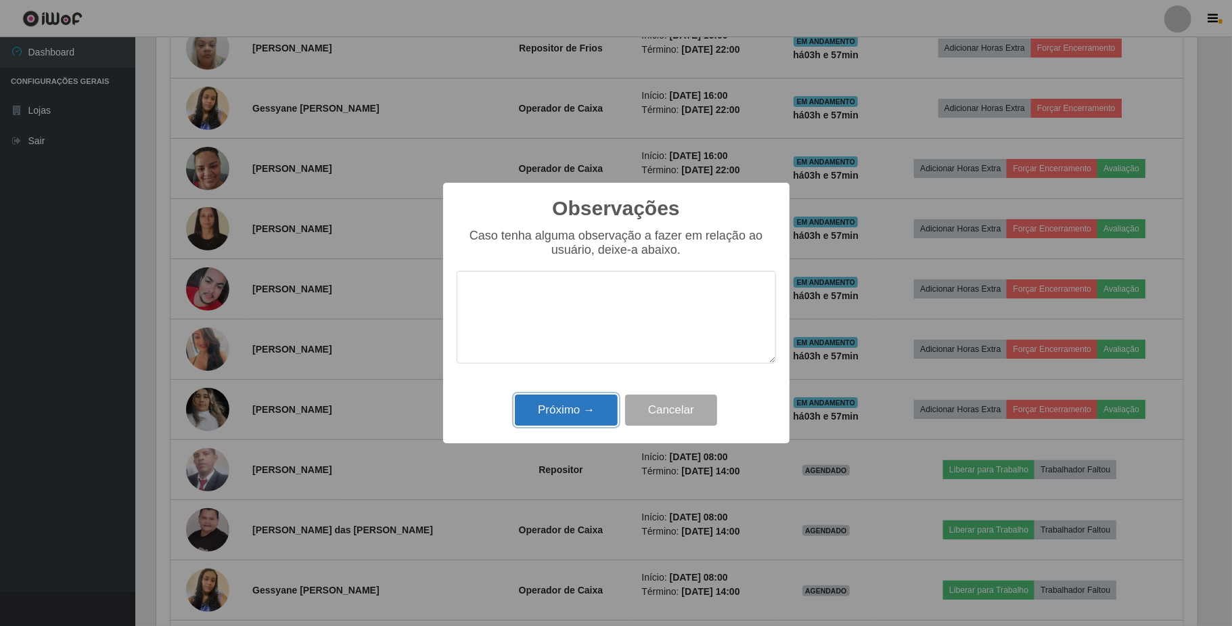
click at [555, 415] on button "Próximo →" at bounding box center [566, 410] width 103 height 32
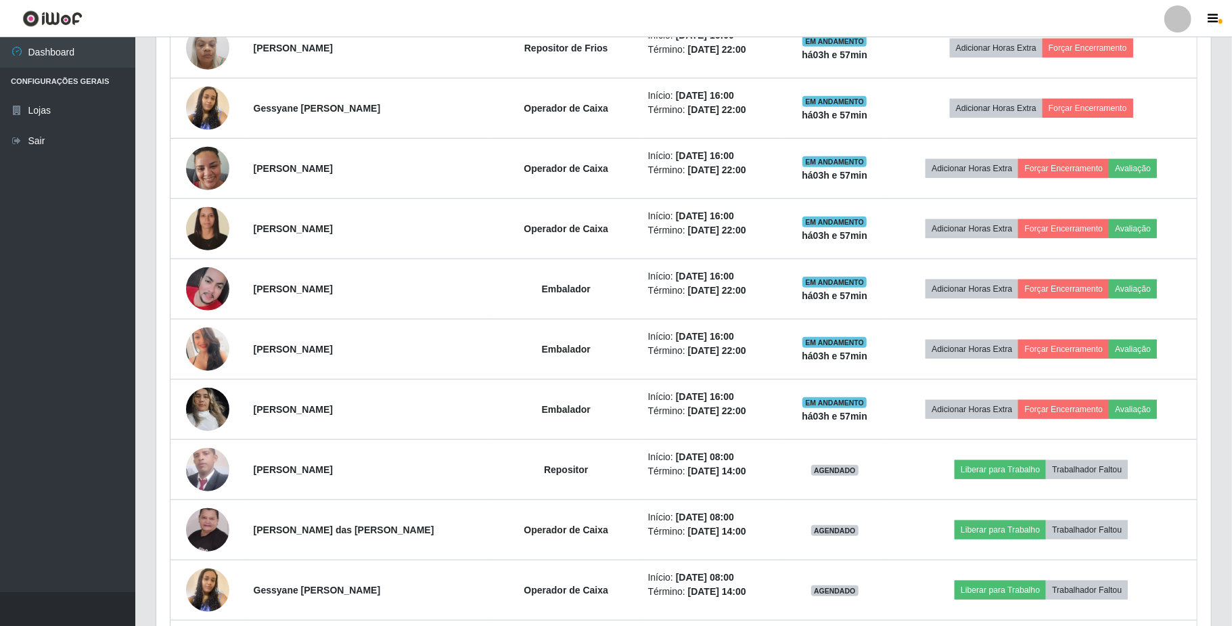
scroll to position [281, 1051]
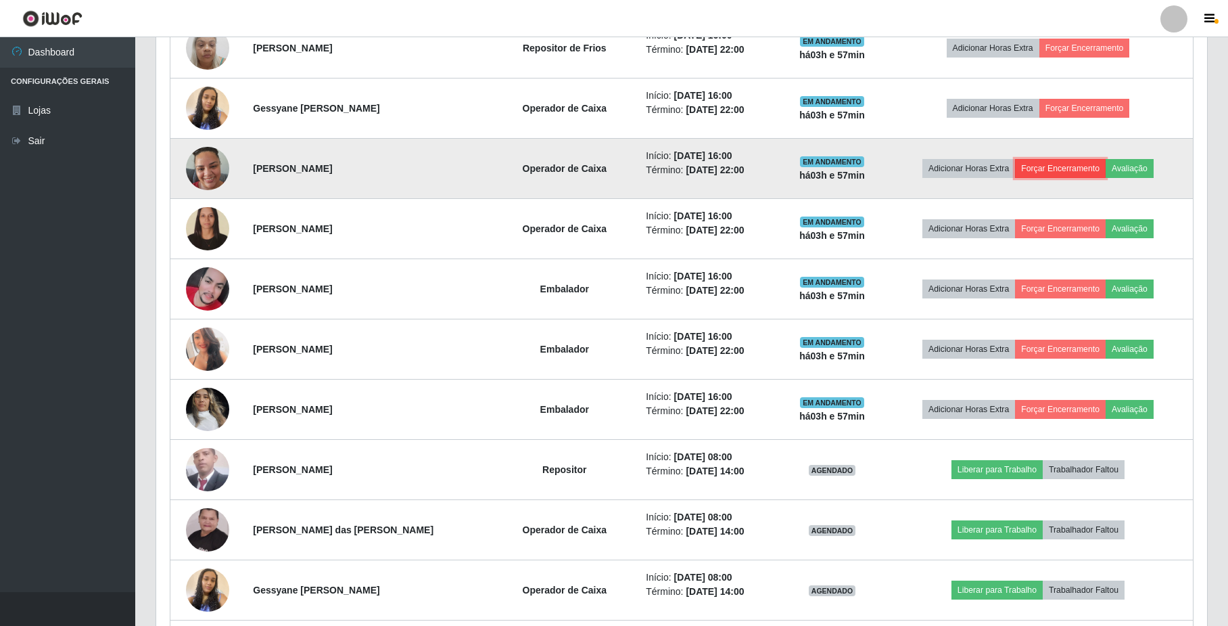
click at [1073, 162] on button "Forçar Encerramento" at bounding box center [1060, 168] width 91 height 19
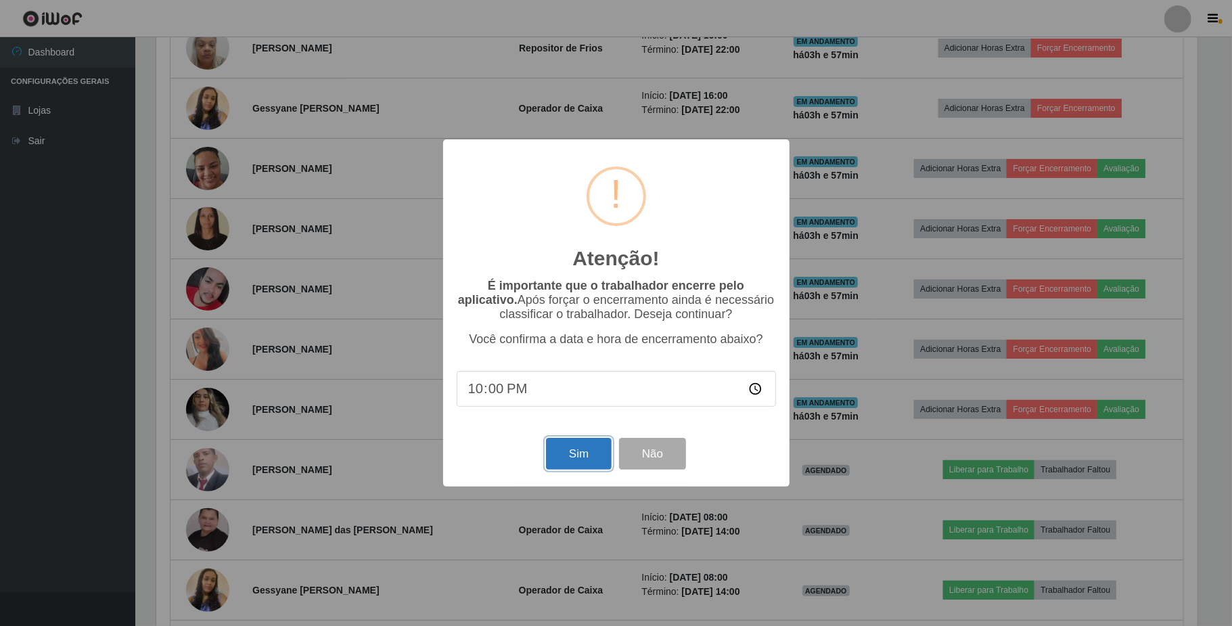
click at [590, 455] on button "Sim" at bounding box center [579, 454] width 66 height 32
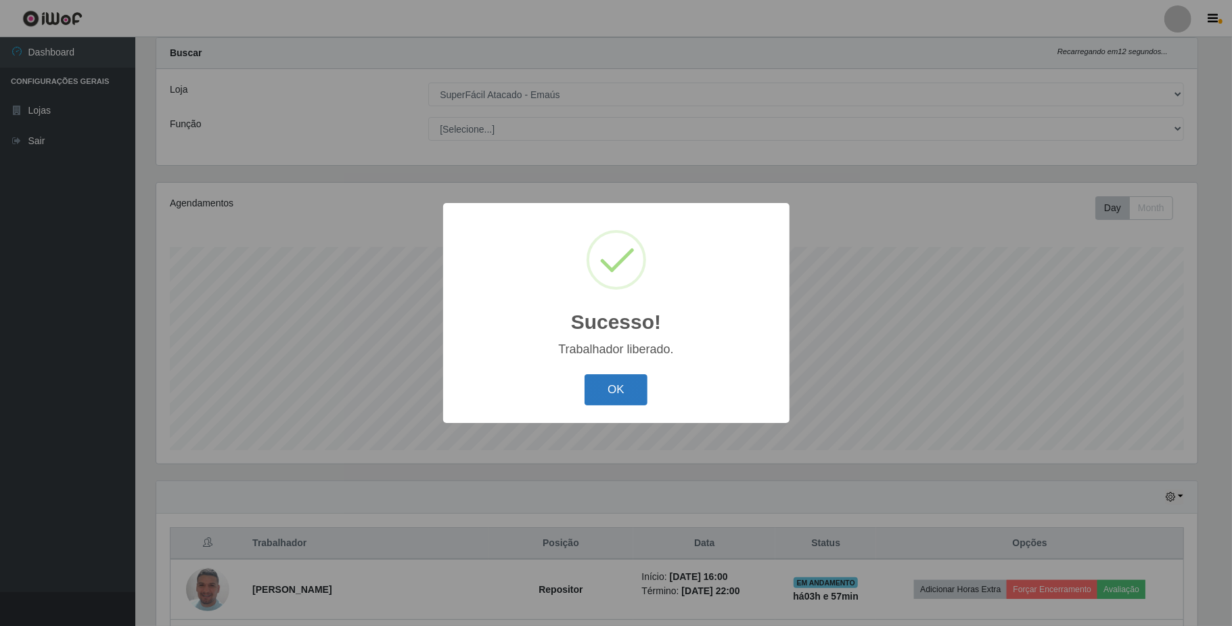
click at [620, 392] on button "OK" at bounding box center [615, 390] width 63 height 32
